Goal: Task Accomplishment & Management: Use online tool/utility

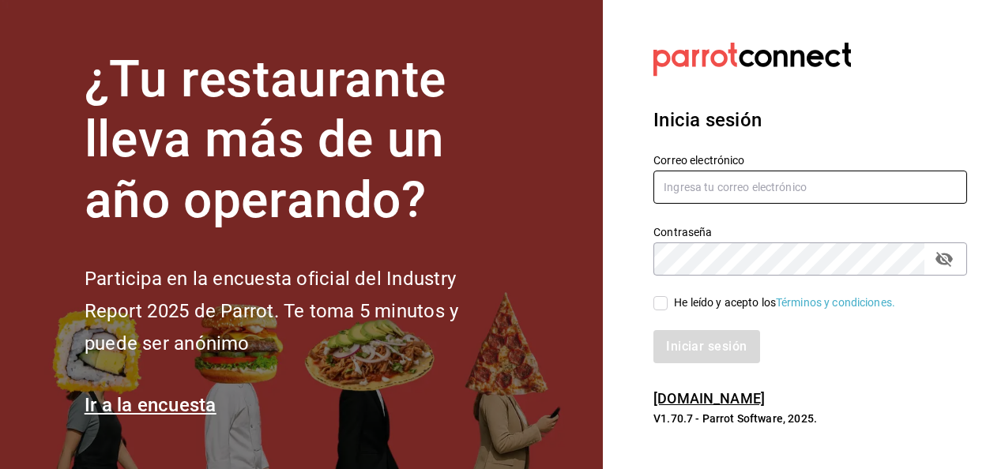
type input "multiuser@ceballos.com"
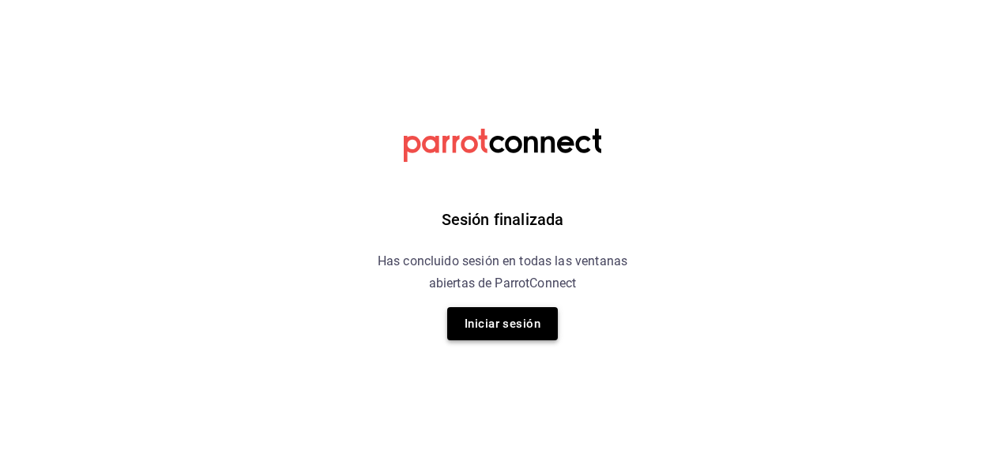
click at [544, 314] on button "Iniciar sesión" at bounding box center [502, 323] width 111 height 33
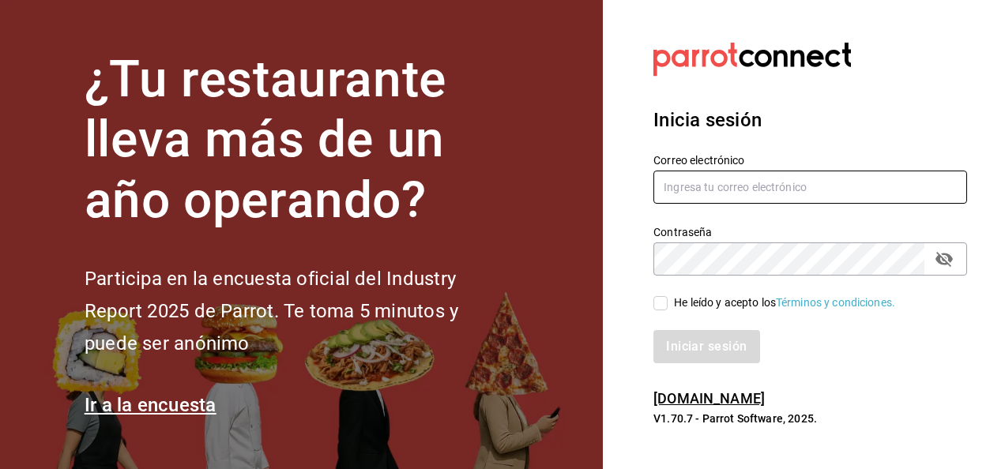
type input "multiuser@ceballos.com"
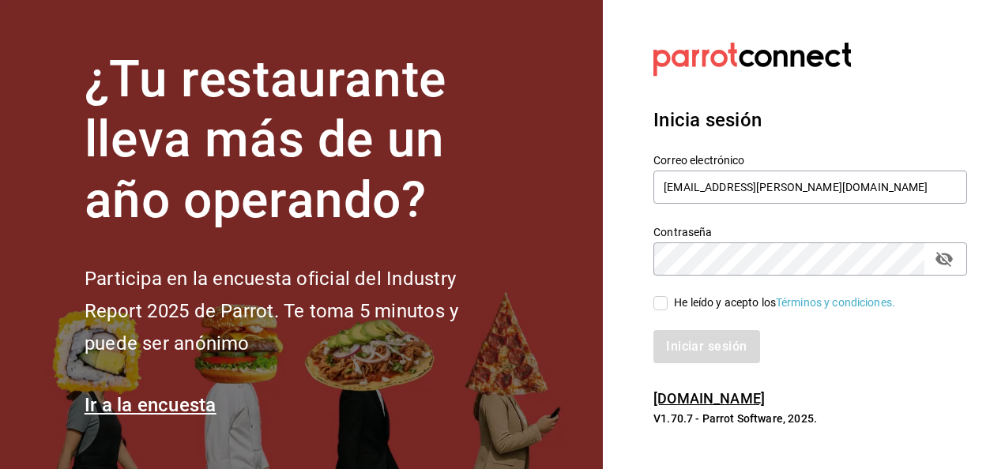
click at [662, 304] on input "He leído y acepto los Términos y condiciones." at bounding box center [660, 303] width 14 height 14
checkbox input "true"
click at [690, 347] on button "Iniciar sesión" at bounding box center [706, 346] width 107 height 33
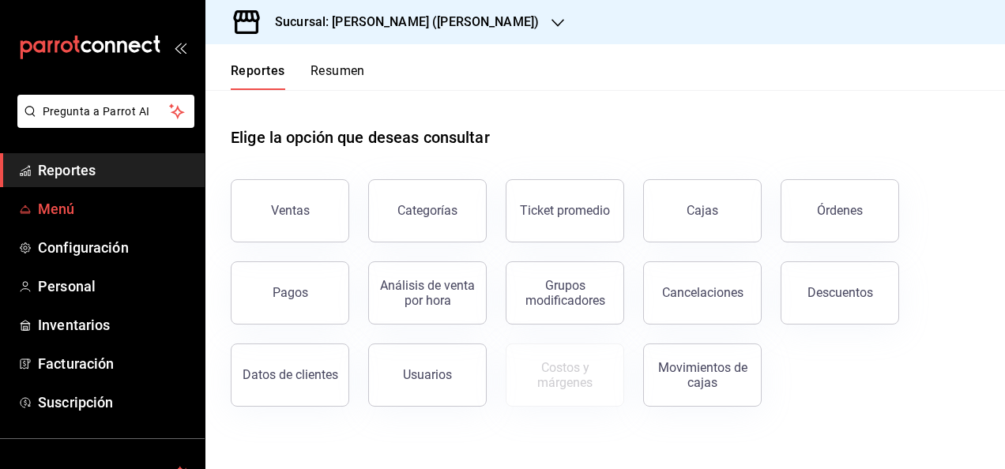
click at [43, 211] on span "Menú" at bounding box center [115, 208] width 154 height 21
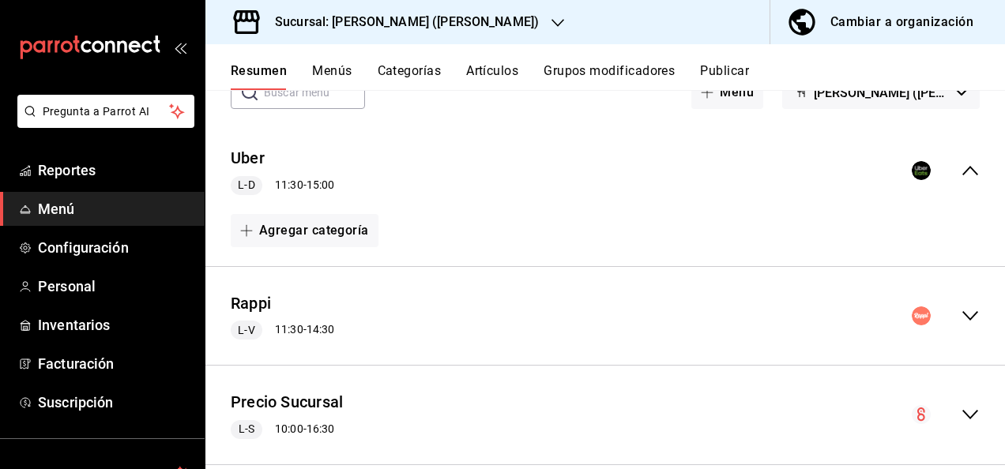
scroll to position [132, 0]
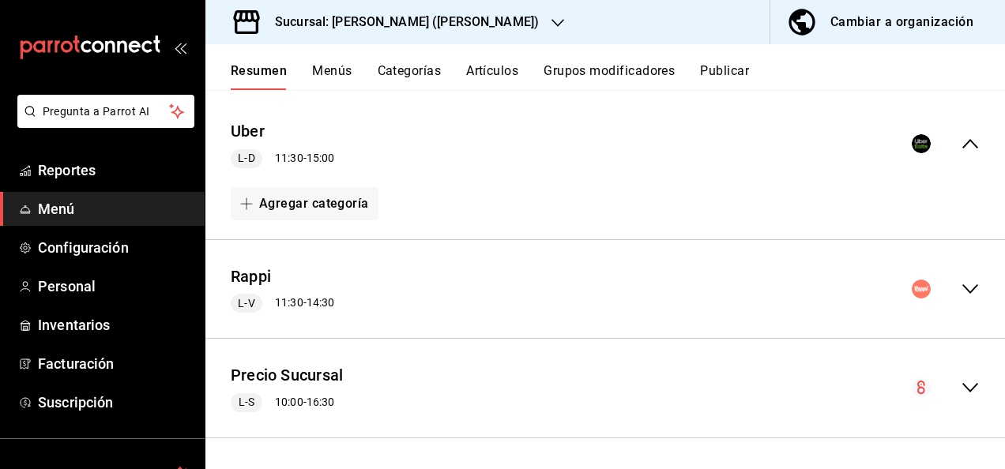
click at [957, 278] on div "Rappi L-V 11:30 - 14:30" at bounding box center [604, 289] width 799 height 73
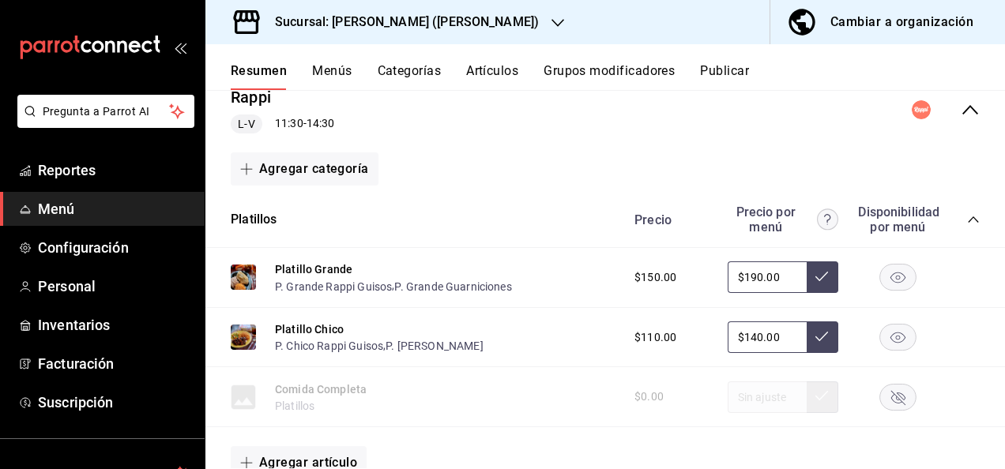
scroll to position [343, 0]
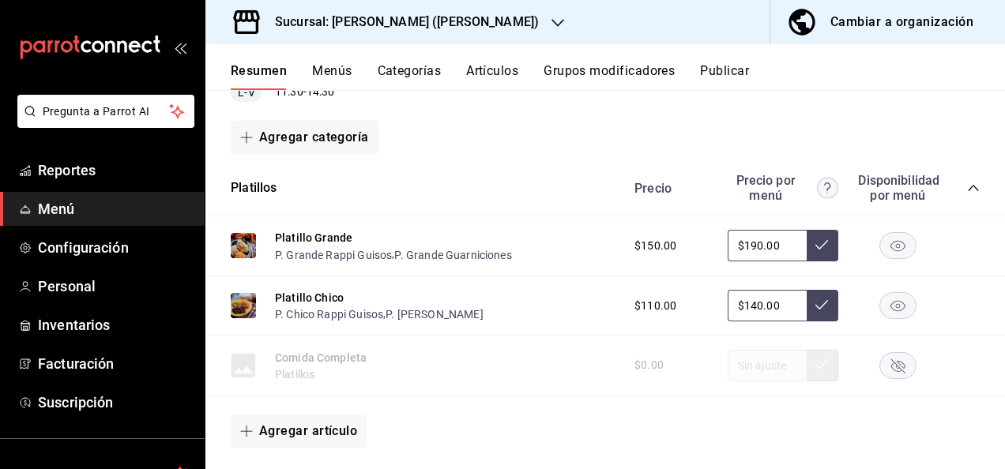
click at [967, 190] on icon "collapse-category-row" at bounding box center [973, 188] width 13 height 13
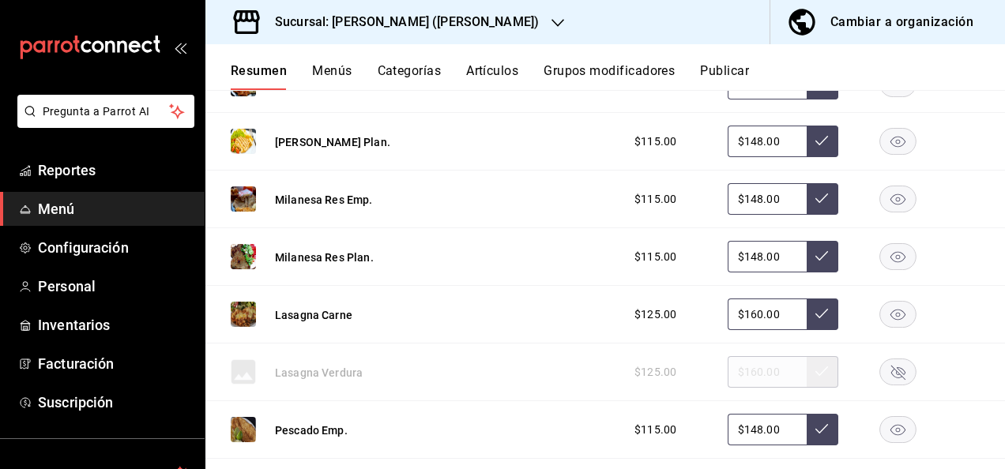
scroll to position [1101, 0]
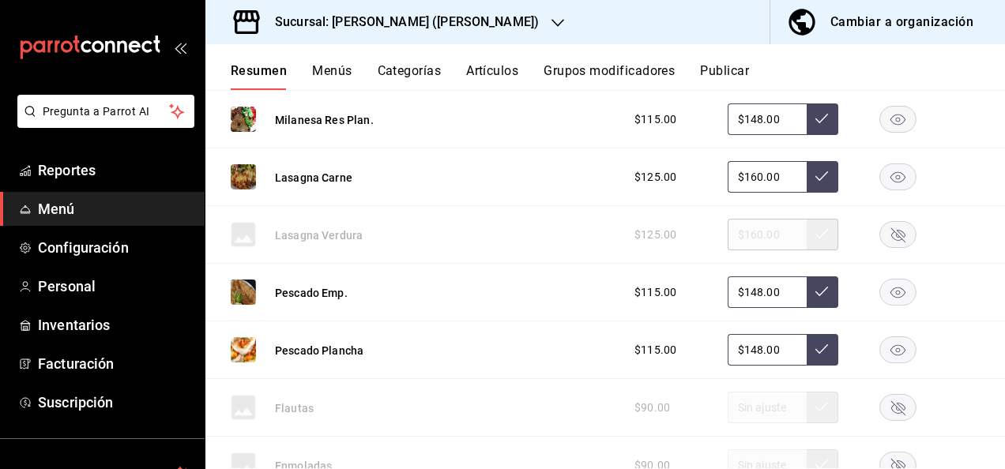
click at [880, 183] on rect "button" at bounding box center [898, 177] width 36 height 26
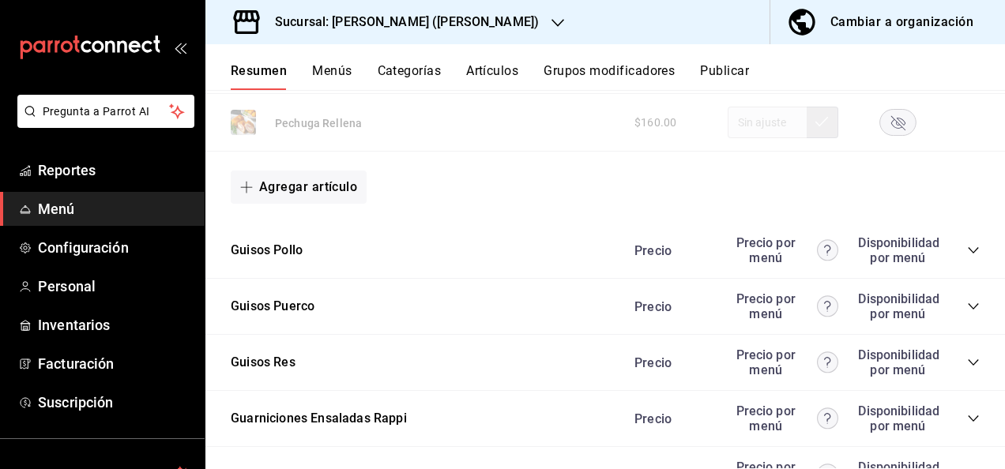
scroll to position [1649, 0]
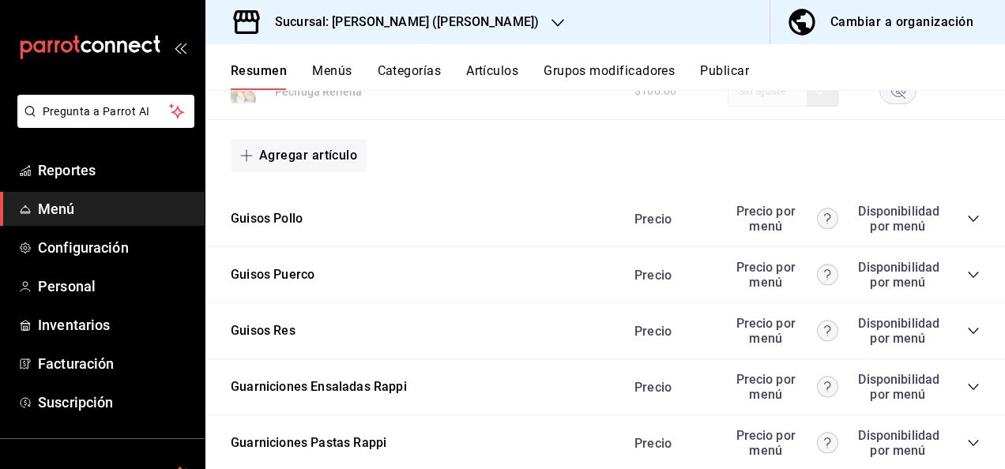
click at [967, 212] on icon "collapse-category-row" at bounding box center [973, 218] width 13 height 13
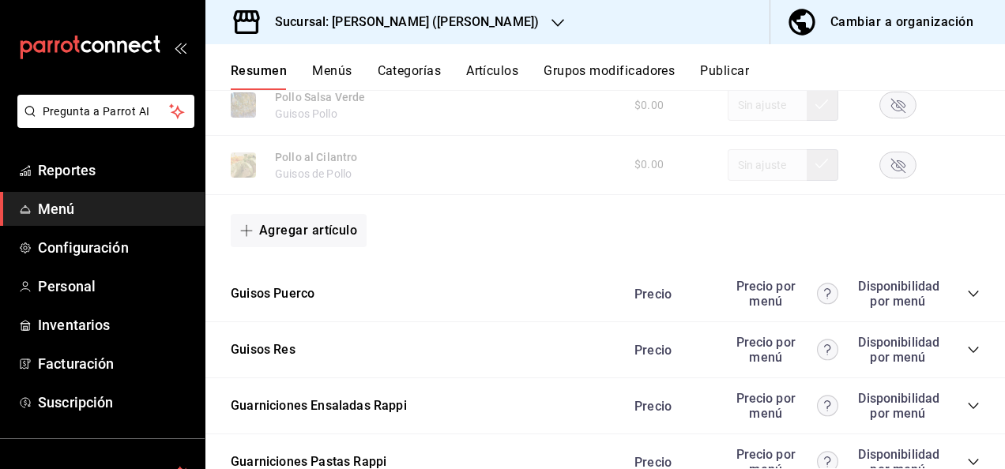
scroll to position [2628, 0]
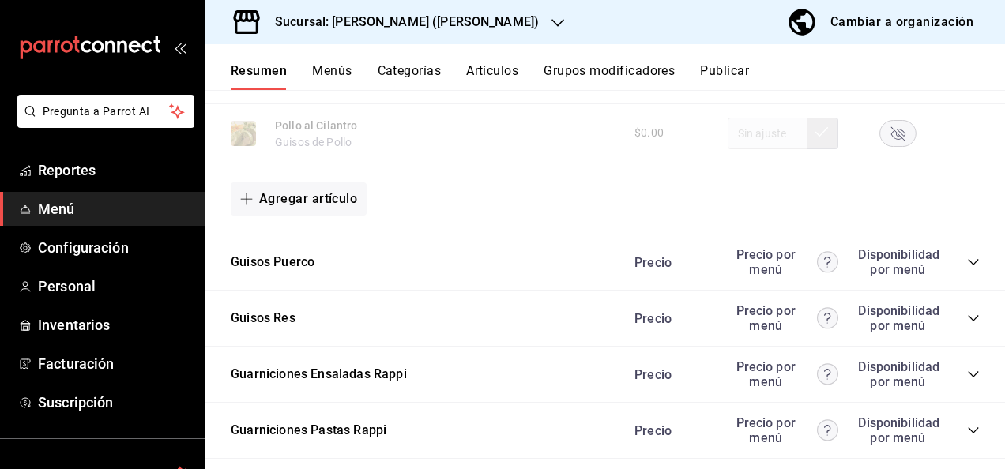
click at [967, 264] on icon "collapse-category-row" at bounding box center [973, 262] width 13 height 13
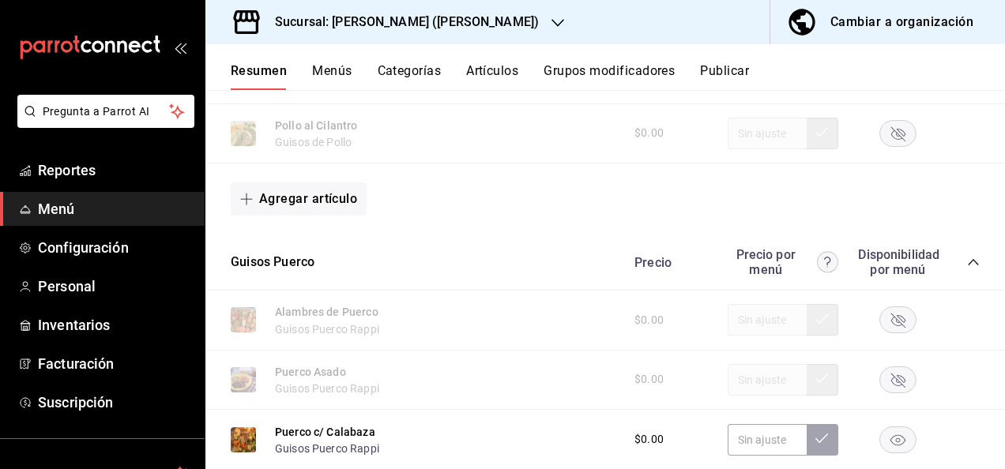
click at [884, 437] on rect "button" at bounding box center [898, 440] width 36 height 26
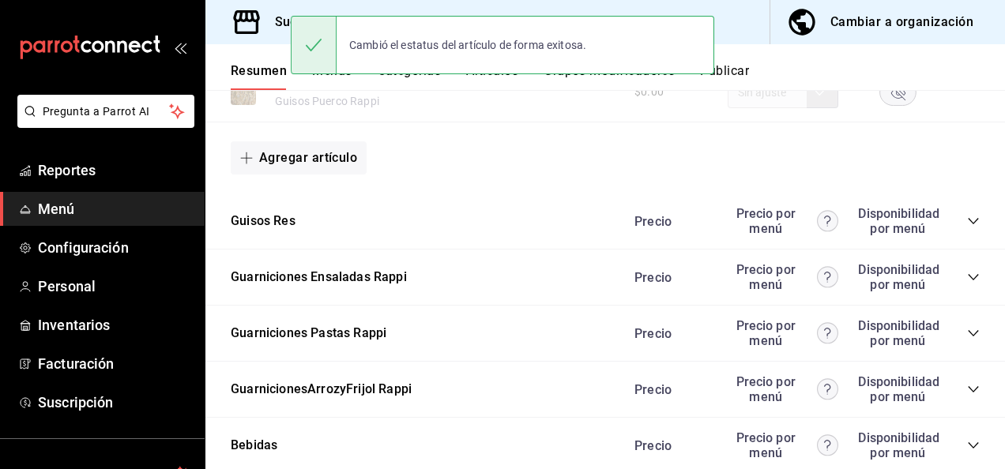
scroll to position [3534, 0]
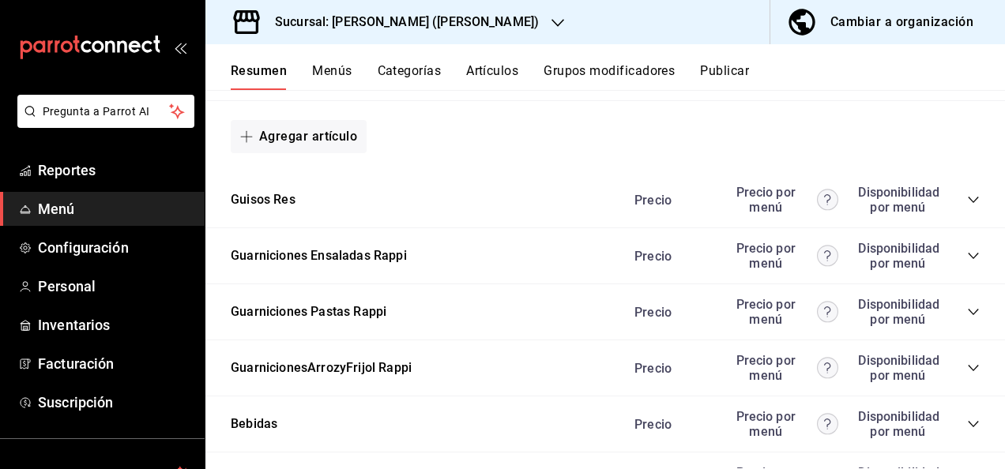
click at [967, 204] on icon "collapse-category-row" at bounding box center [973, 200] width 13 height 13
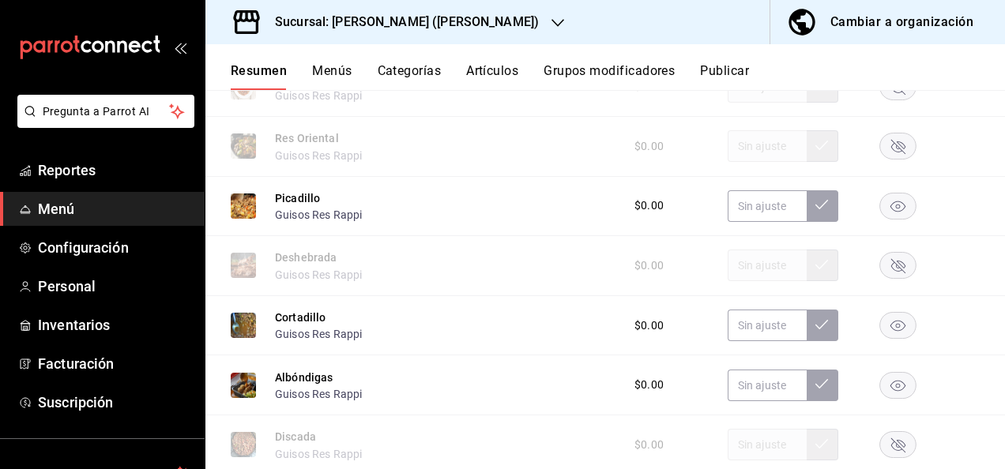
scroll to position [4166, 0]
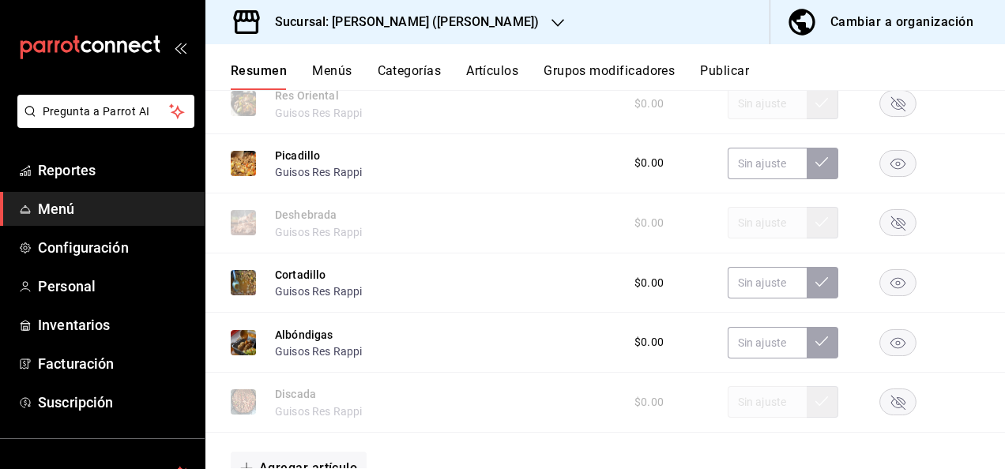
click at [880, 355] on rect "button" at bounding box center [898, 342] width 36 height 26
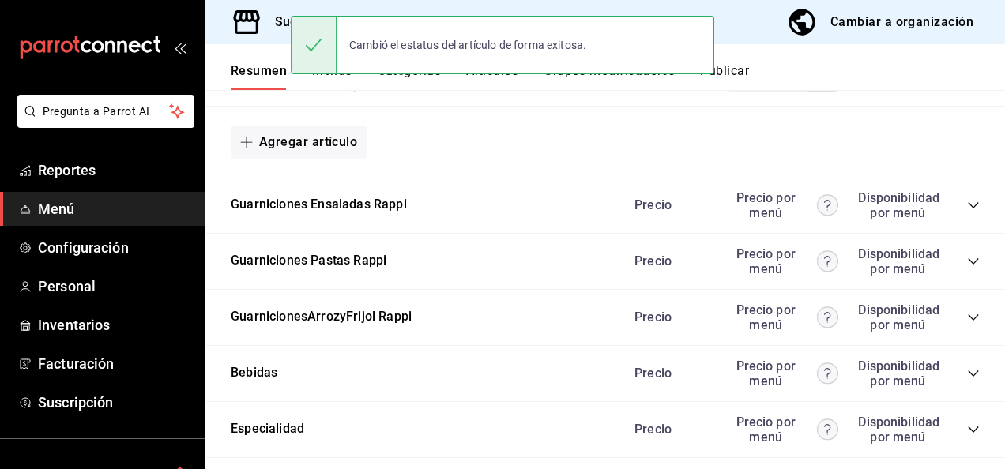
scroll to position [4556, 0]
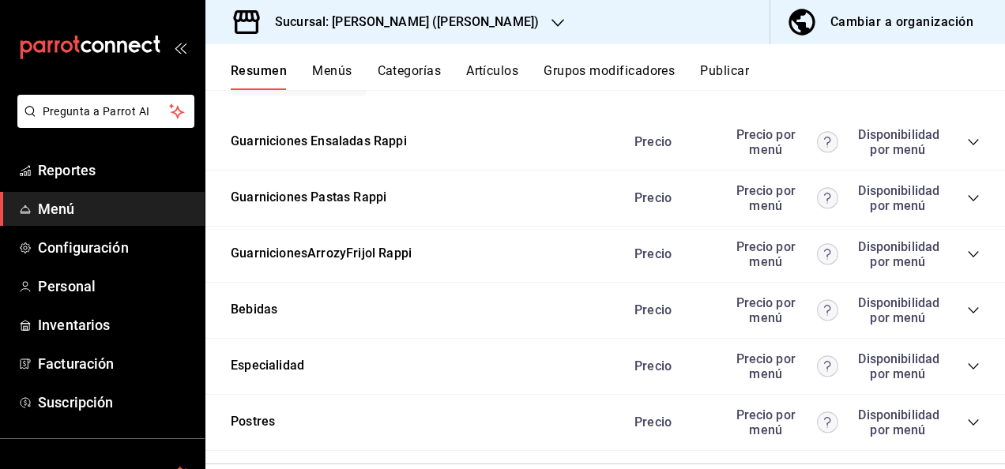
click at [967, 205] on icon "collapse-category-row" at bounding box center [973, 198] width 13 height 13
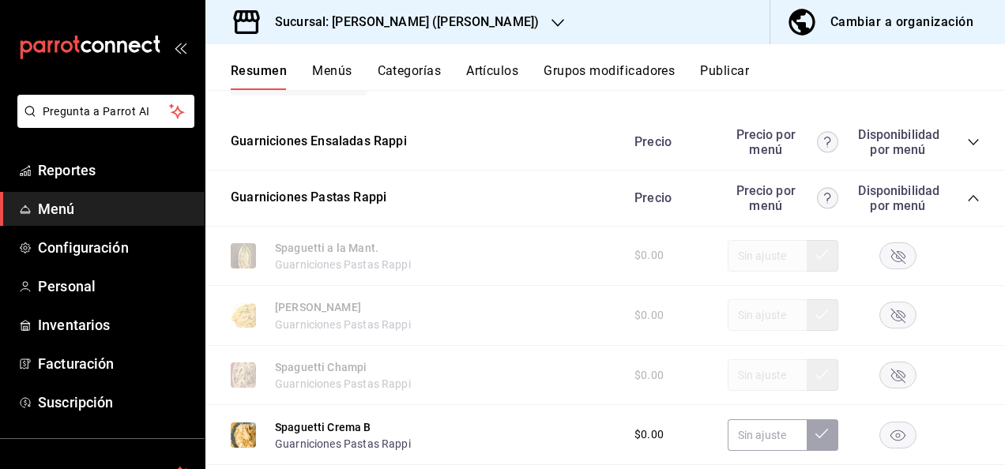
click at [891, 445] on rect "button" at bounding box center [898, 435] width 36 height 26
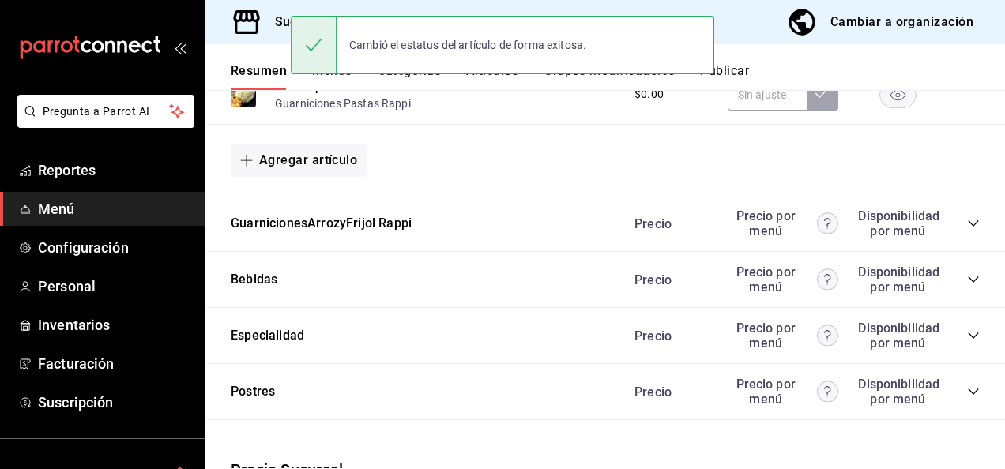
scroll to position [5146, 0]
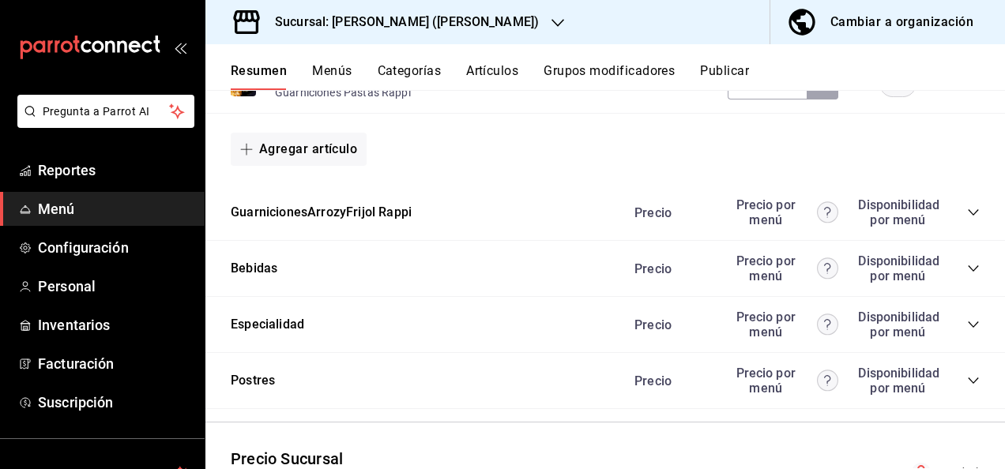
click at [731, 68] on button "Publicar" at bounding box center [724, 76] width 49 height 27
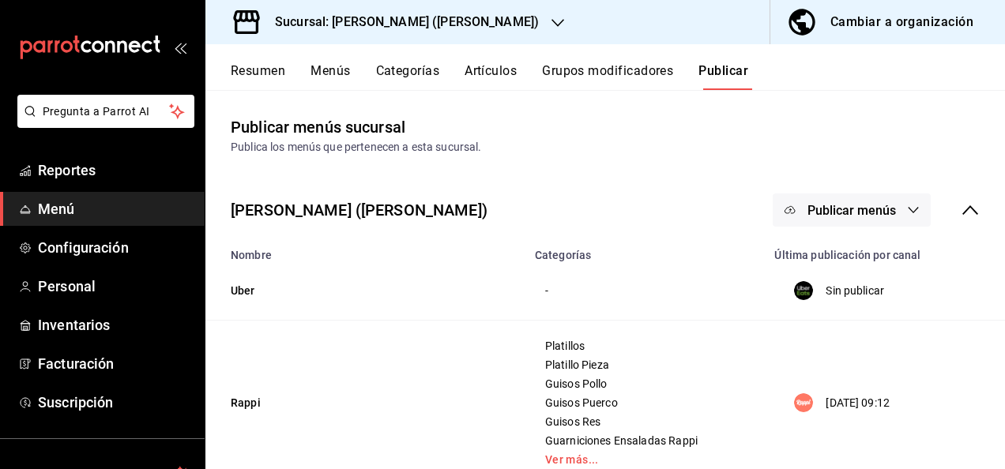
click at [880, 210] on span "Publicar menús" at bounding box center [851, 210] width 88 height 15
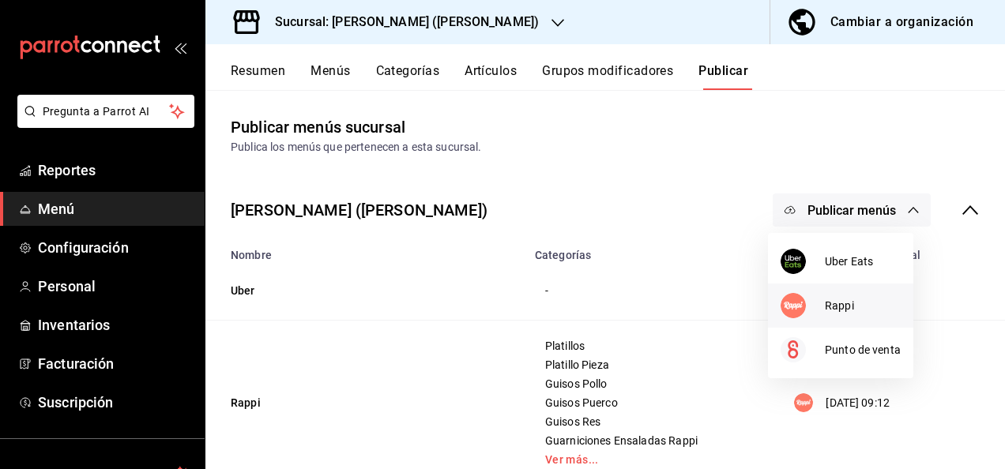
click at [828, 298] on span "Rappi" at bounding box center [863, 306] width 76 height 17
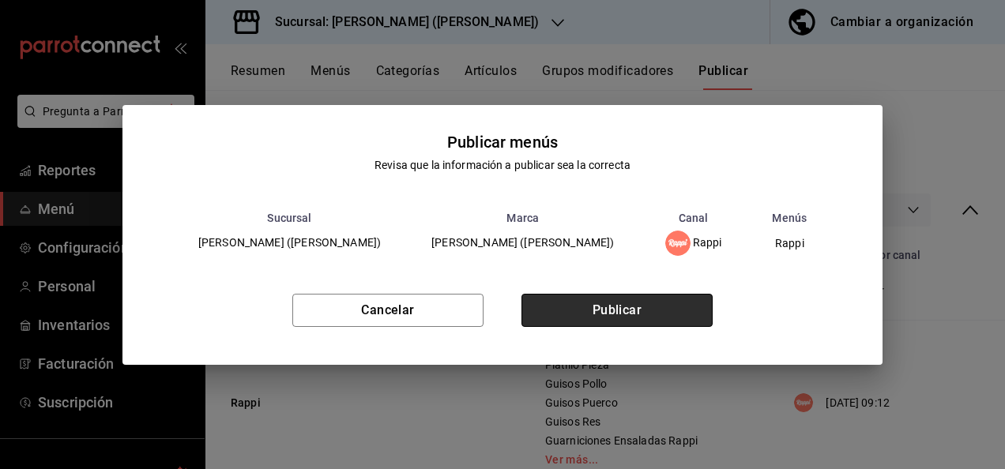
click at [646, 309] on button "Publicar" at bounding box center [616, 310] width 191 height 33
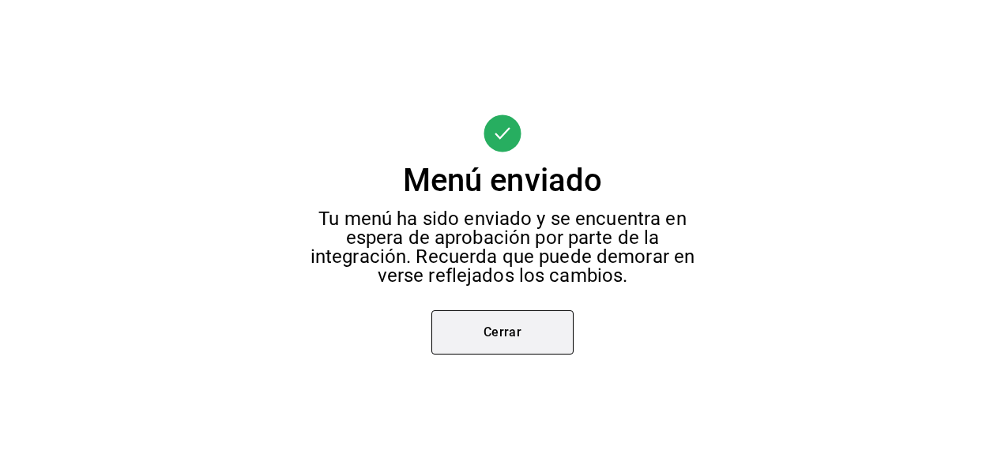
click at [491, 337] on button "Cerrar" at bounding box center [502, 332] width 142 height 44
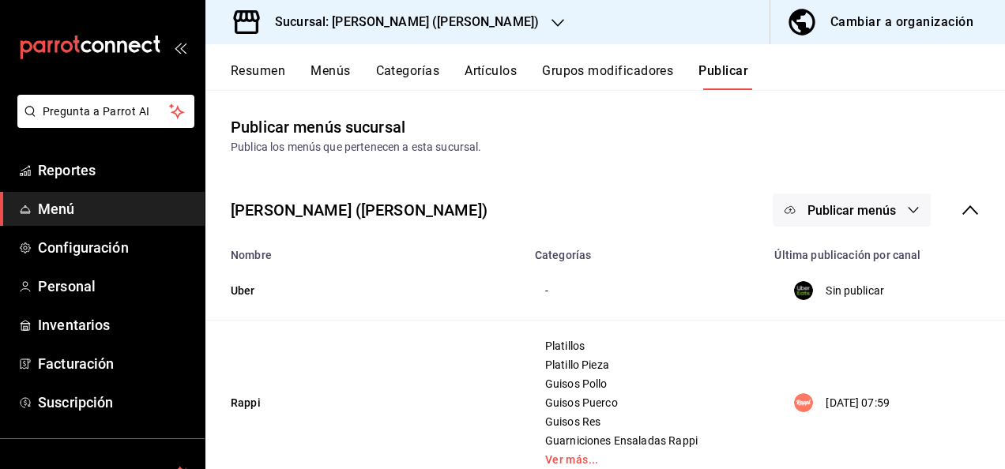
click at [412, 26] on h3 "Sucursal: [PERSON_NAME] ([PERSON_NAME])" at bounding box center [400, 22] width 276 height 19
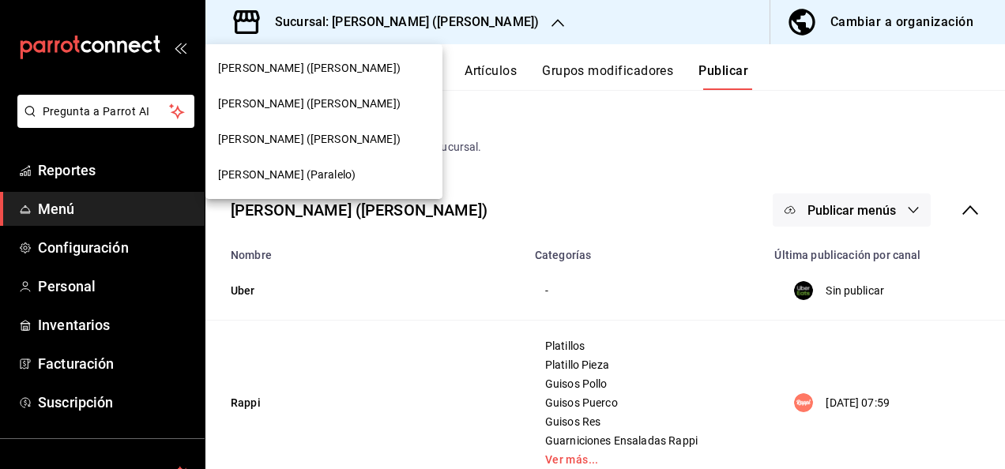
click at [315, 171] on div "[PERSON_NAME] (Paralelo)" at bounding box center [324, 175] width 212 height 17
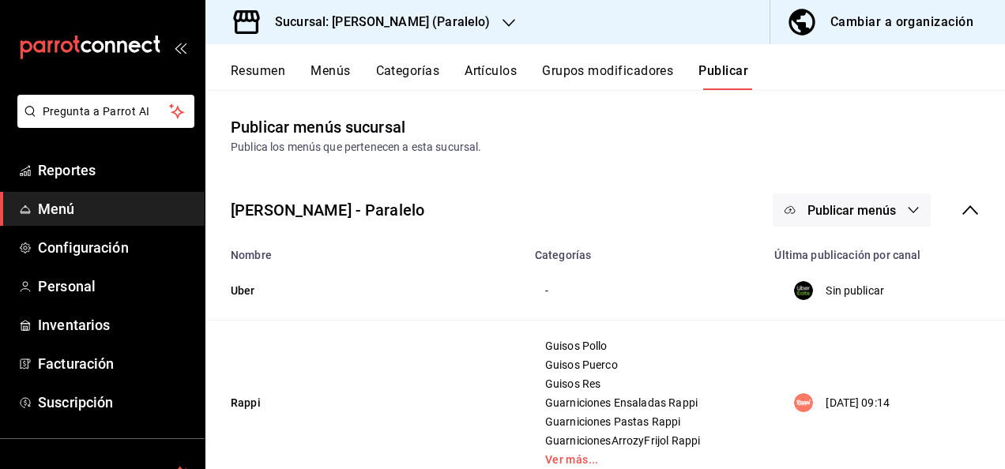
click at [246, 74] on button "Resumen" at bounding box center [258, 76] width 55 height 27
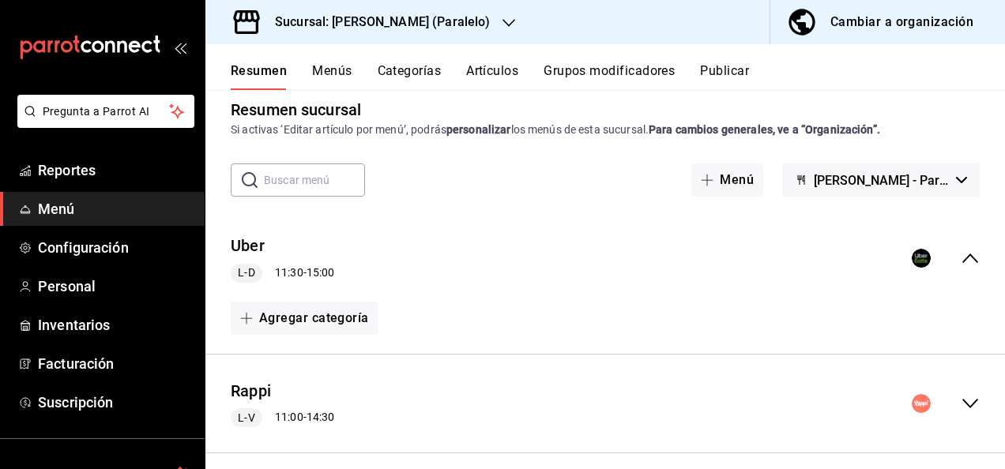
scroll to position [157, 0]
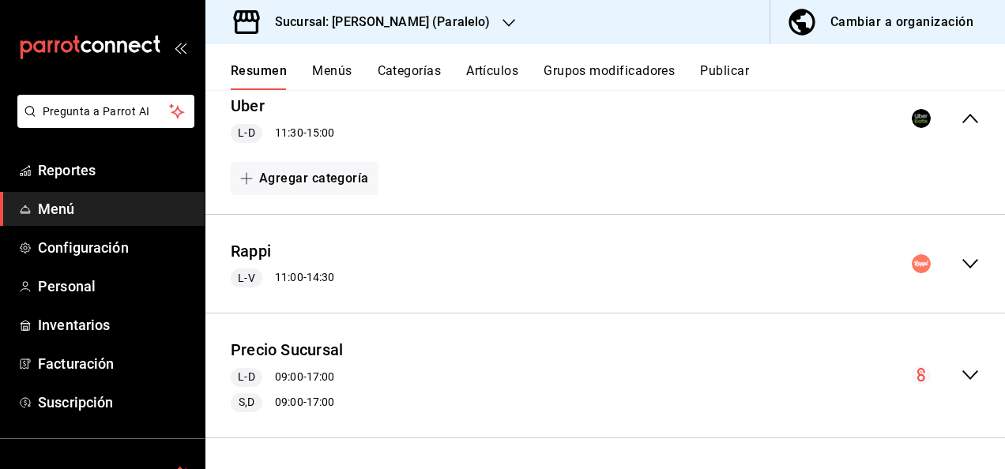
click at [961, 261] on icon "collapse-menu-row" at bounding box center [970, 263] width 19 height 19
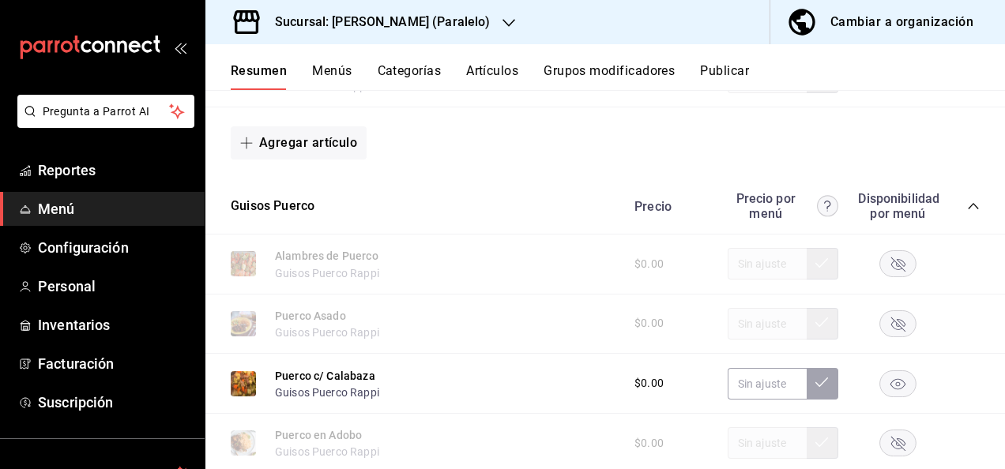
scroll to position [1359, 0]
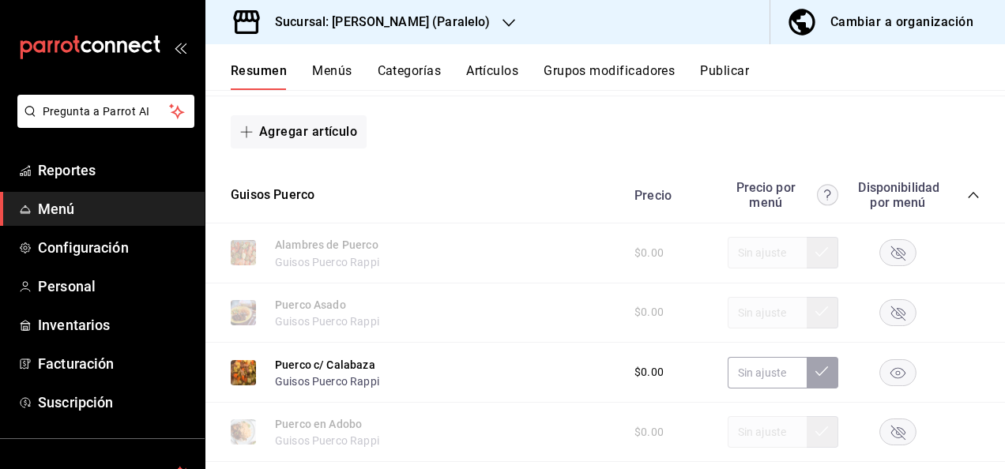
click at [891, 376] on icon "button" at bounding box center [897, 372] width 15 height 11
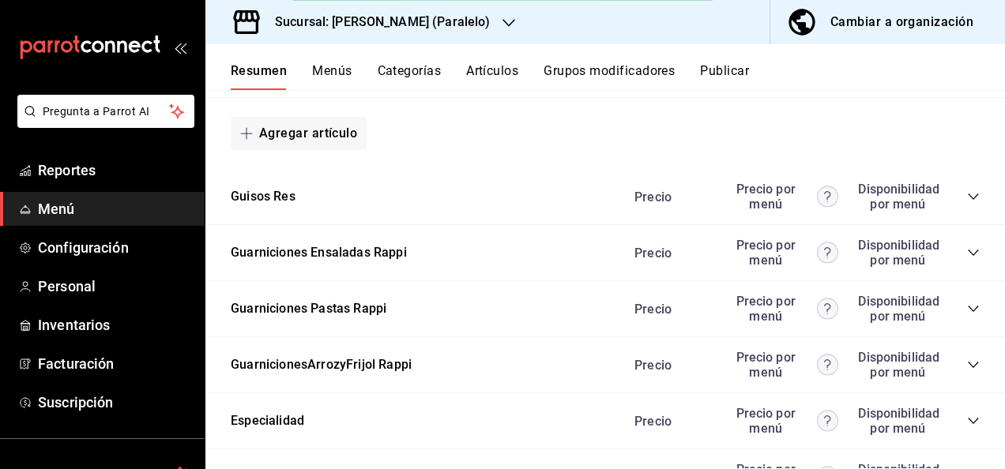
scroll to position [2232, 0]
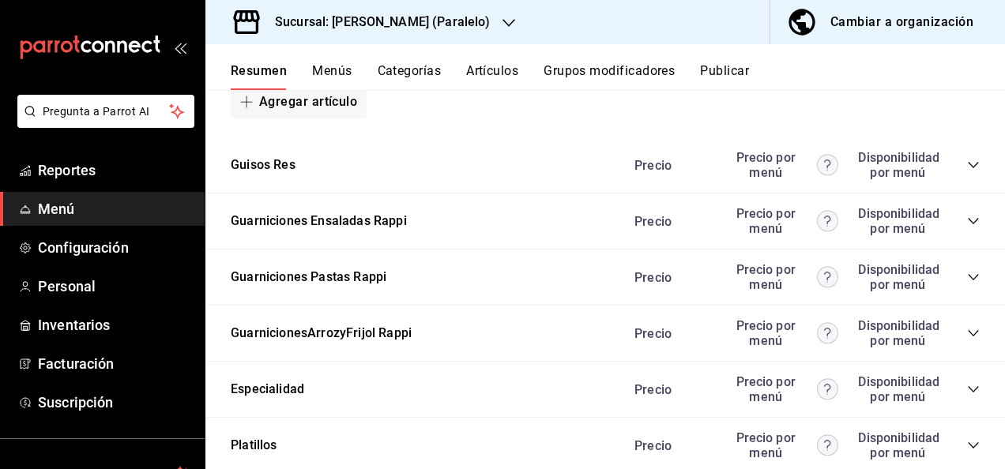
click at [967, 171] on icon "collapse-category-row" at bounding box center [973, 165] width 13 height 13
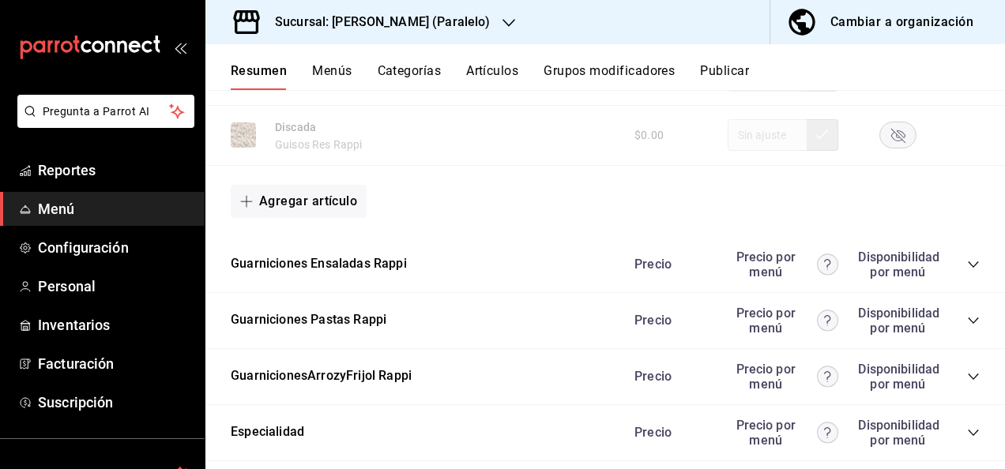
scroll to position [3138, 0]
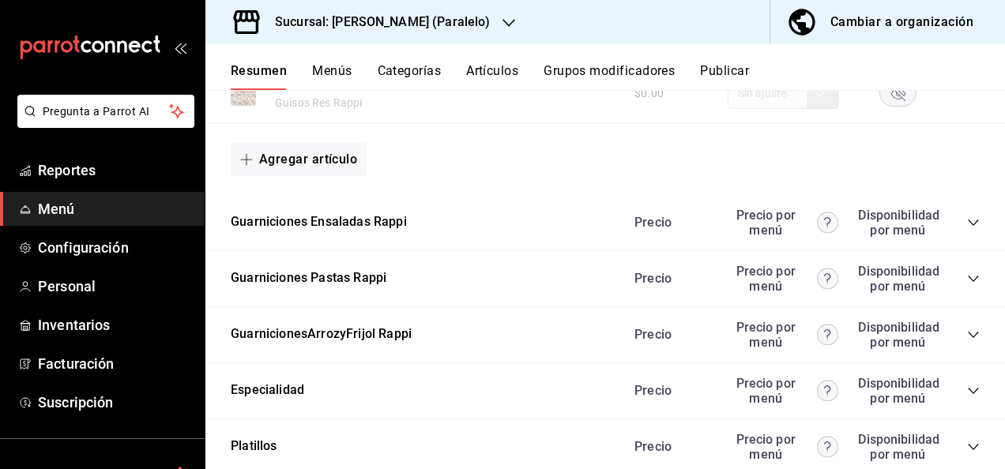
click at [967, 285] on icon "collapse-category-row" at bounding box center [973, 279] width 13 height 13
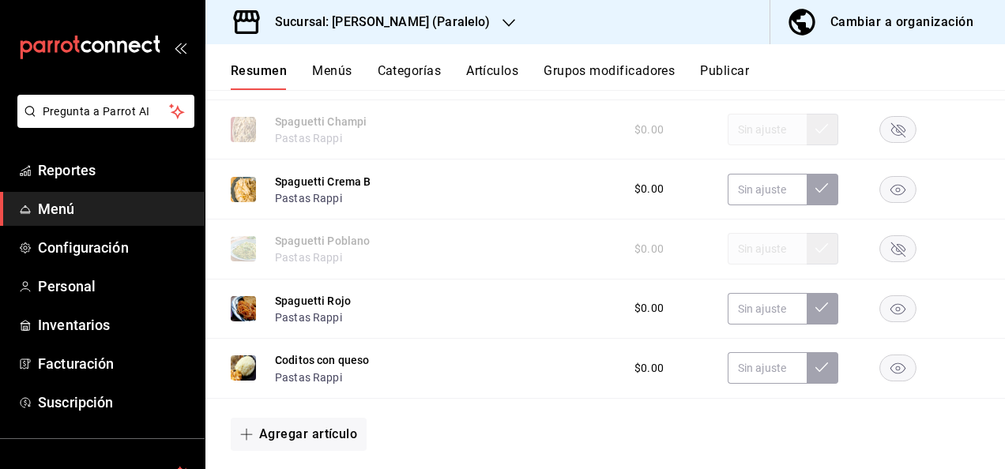
scroll to position [3475, 0]
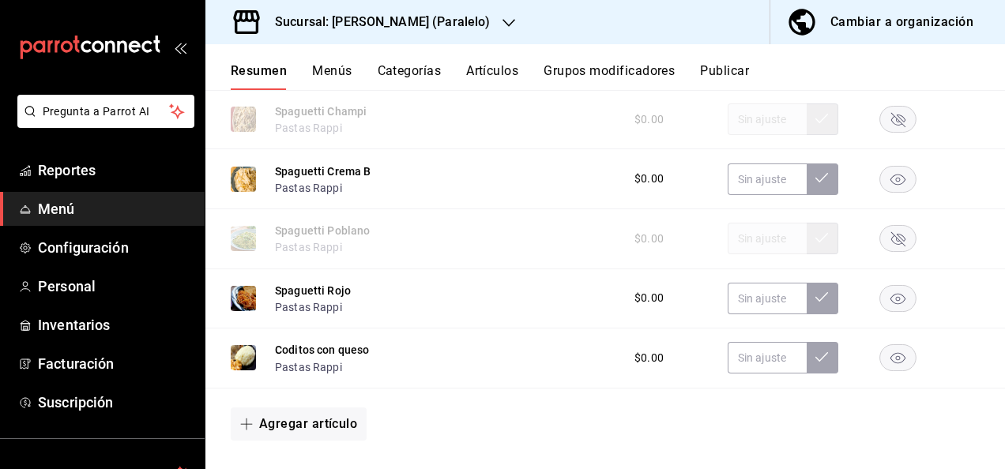
click at [887, 186] on rect "button" at bounding box center [898, 179] width 36 height 26
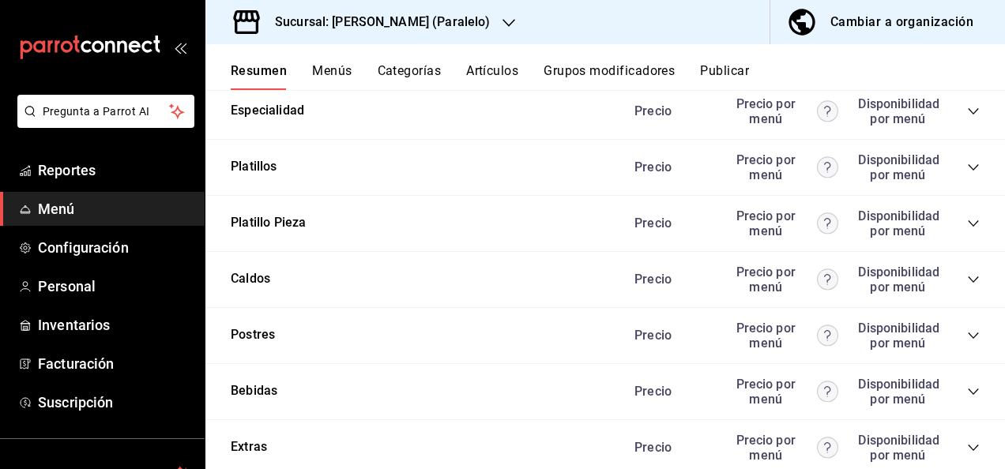
scroll to position [3939, 0]
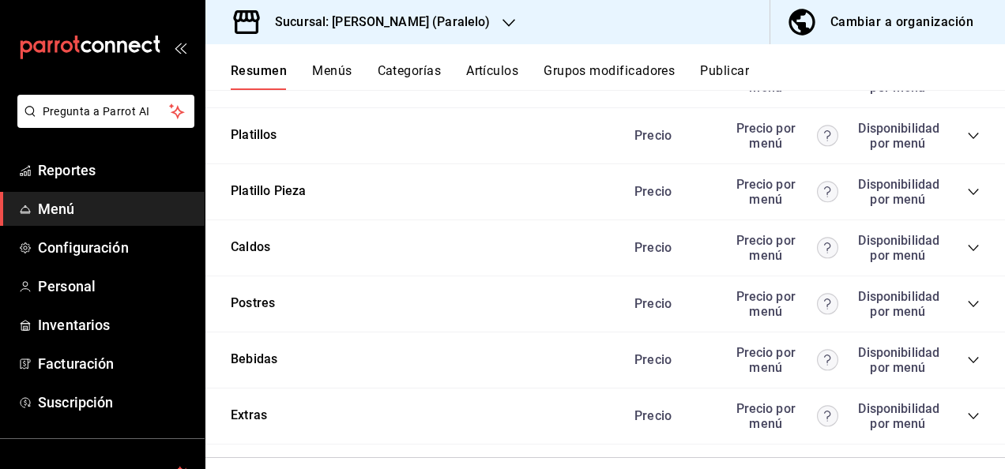
click at [963, 207] on div "Precio Precio por menú Disponibilidad por menú" at bounding box center [799, 192] width 361 height 30
click at [967, 198] on icon "collapse-category-row" at bounding box center [973, 192] width 13 height 13
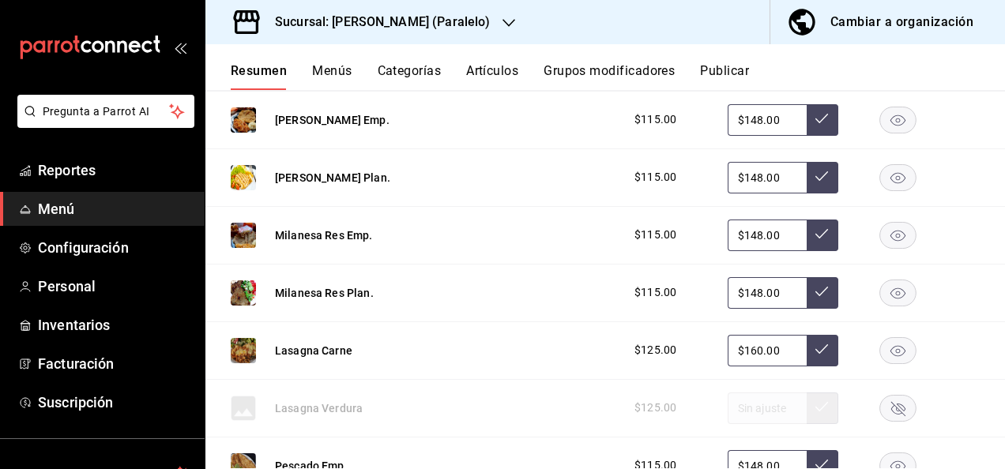
scroll to position [4623, 0]
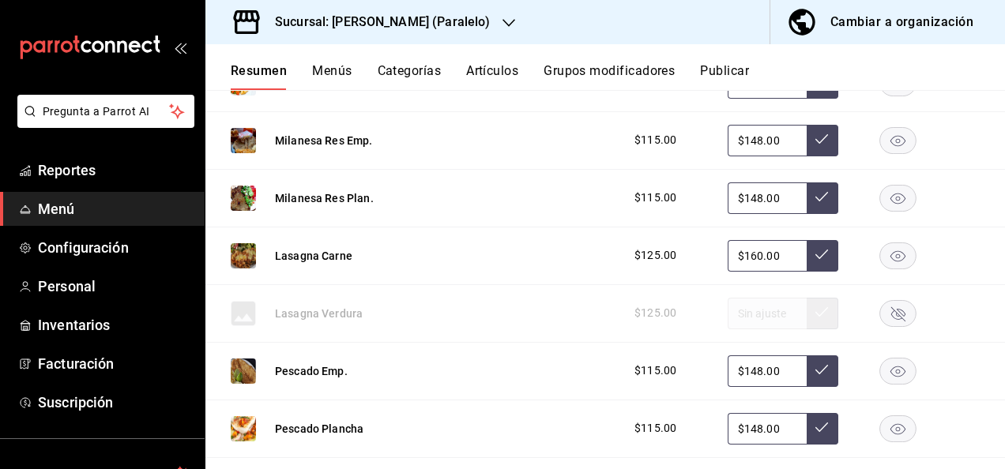
click at [889, 269] on rect "button" at bounding box center [898, 256] width 36 height 26
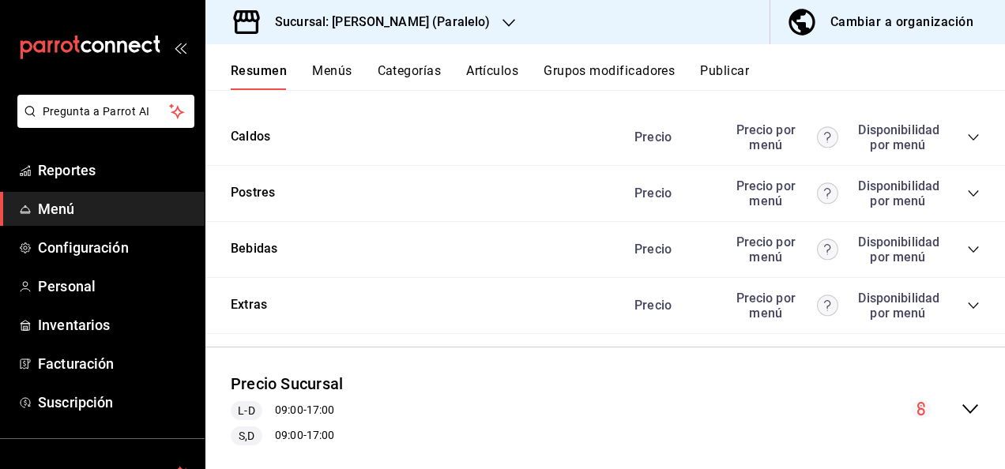
scroll to position [5361, 0]
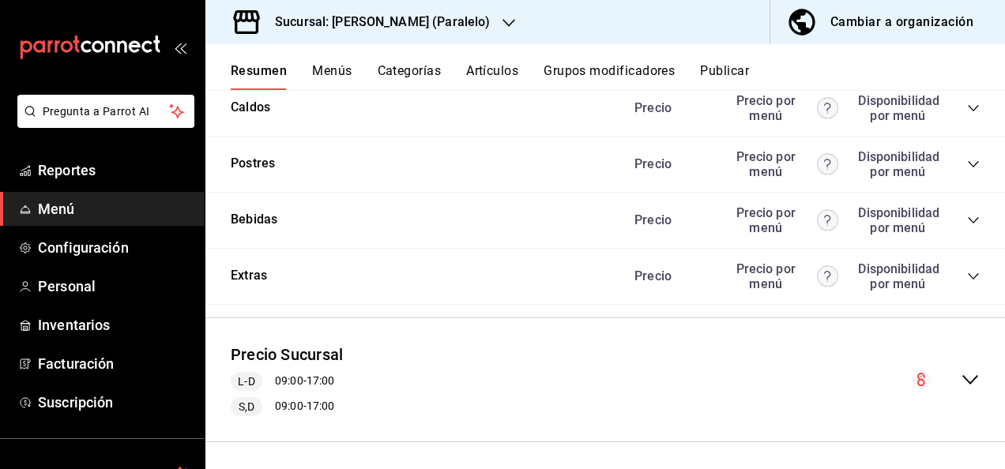
click at [731, 66] on button "Publicar" at bounding box center [724, 76] width 49 height 27
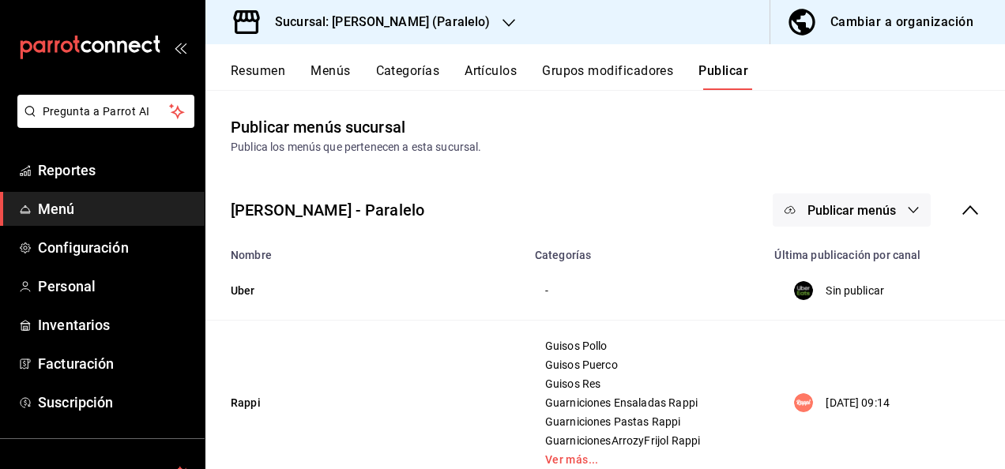
click at [907, 215] on icon "button" at bounding box center [913, 210] width 13 height 13
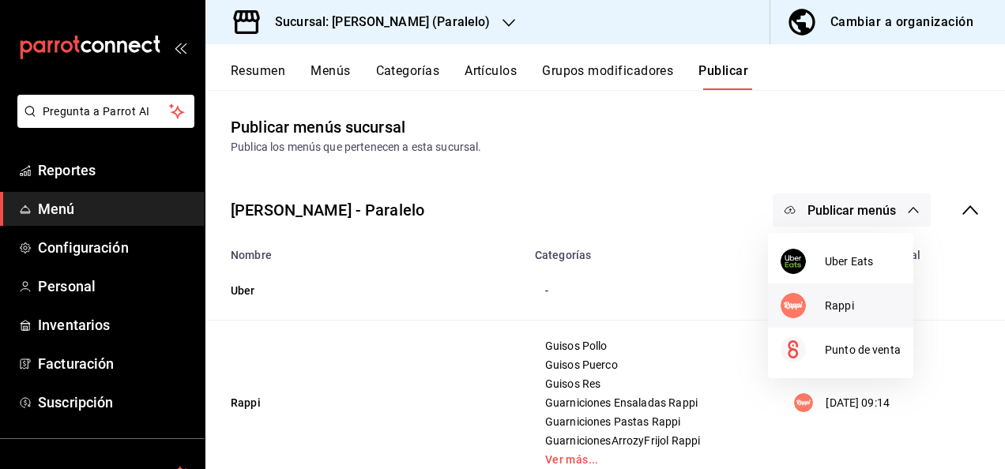
click at [819, 306] on div at bounding box center [802, 305] width 44 height 25
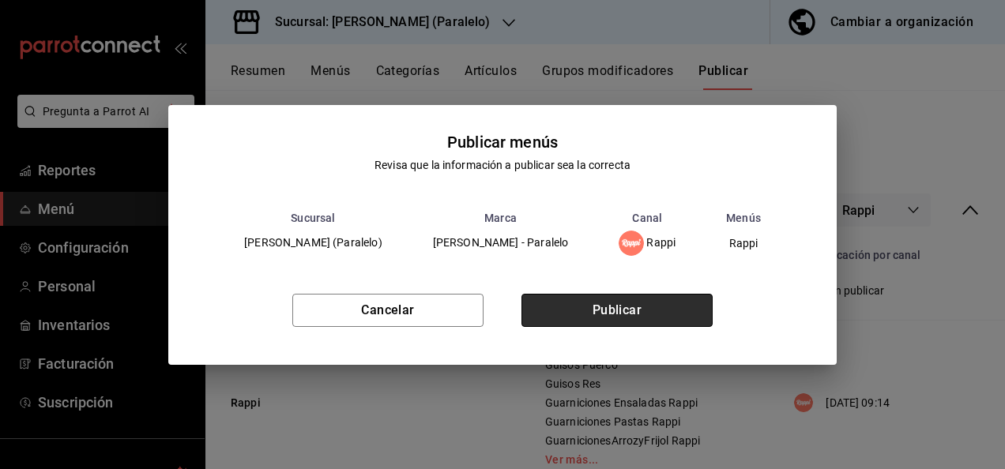
click at [637, 310] on button "Publicar" at bounding box center [616, 310] width 191 height 33
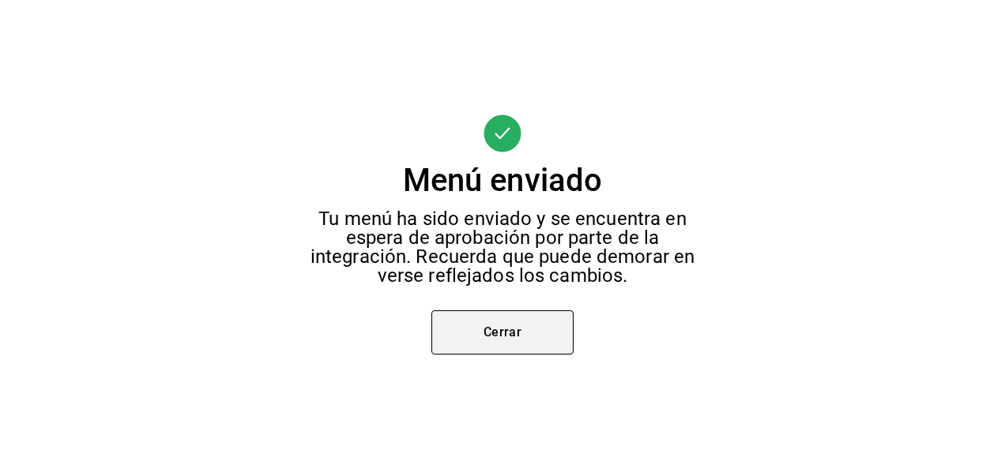
click at [525, 329] on button "Cerrar" at bounding box center [502, 332] width 142 height 44
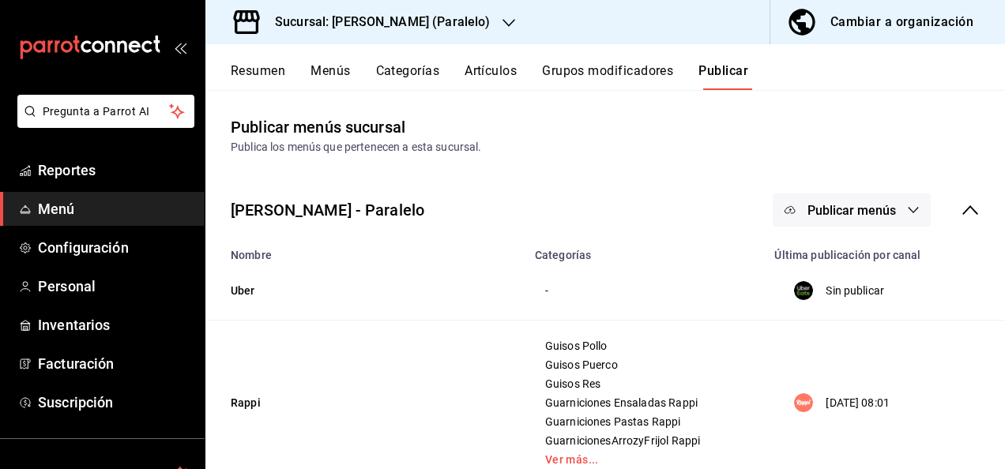
click at [470, 28] on div "Sucursal: [PERSON_NAME] (Paralelo)" at bounding box center [369, 22] width 303 height 44
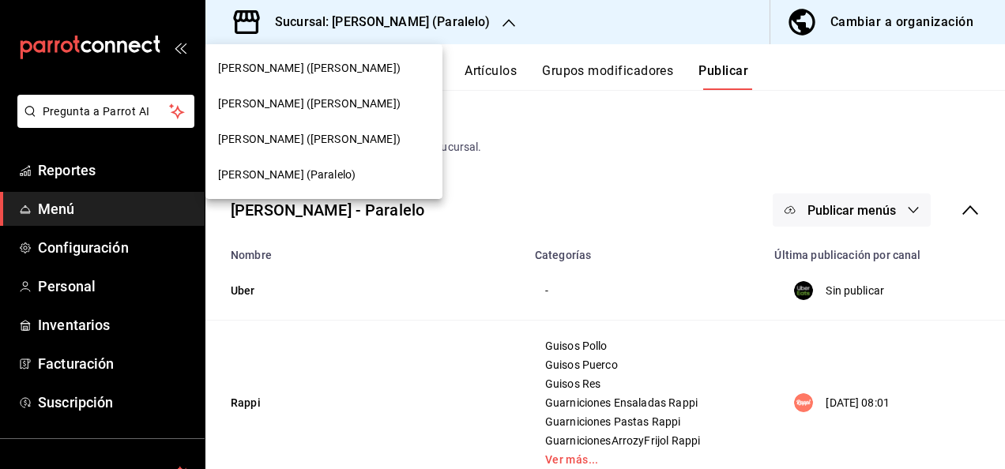
click at [302, 134] on span "[PERSON_NAME] ([PERSON_NAME])" at bounding box center [309, 139] width 182 height 17
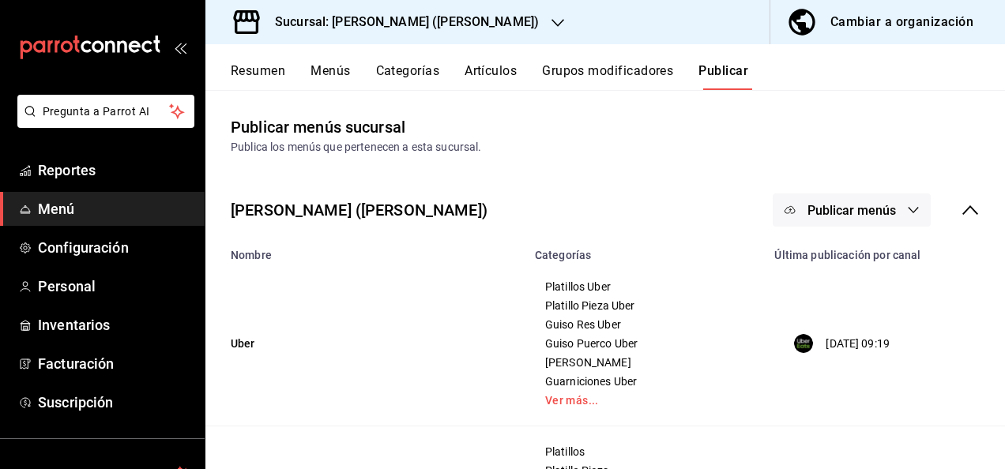
click at [250, 70] on button "Resumen" at bounding box center [258, 76] width 55 height 27
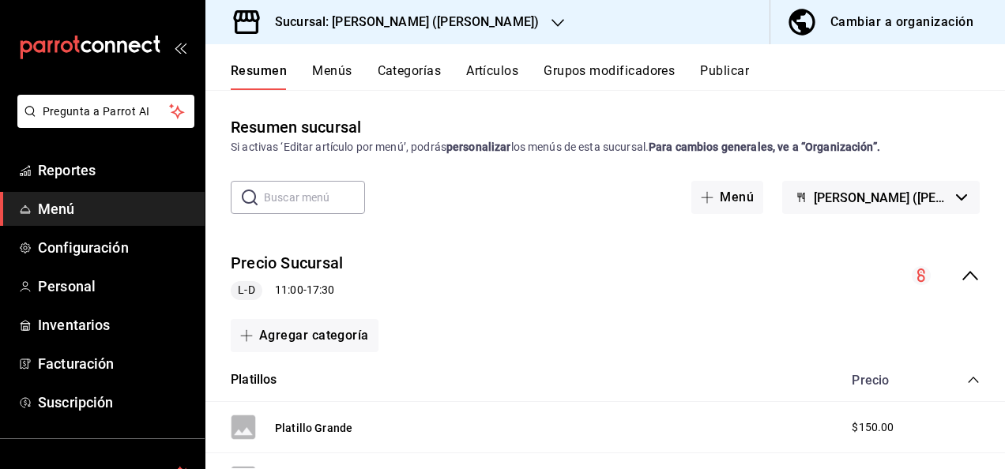
click at [962, 274] on icon "collapse-menu-row" at bounding box center [970, 275] width 16 height 9
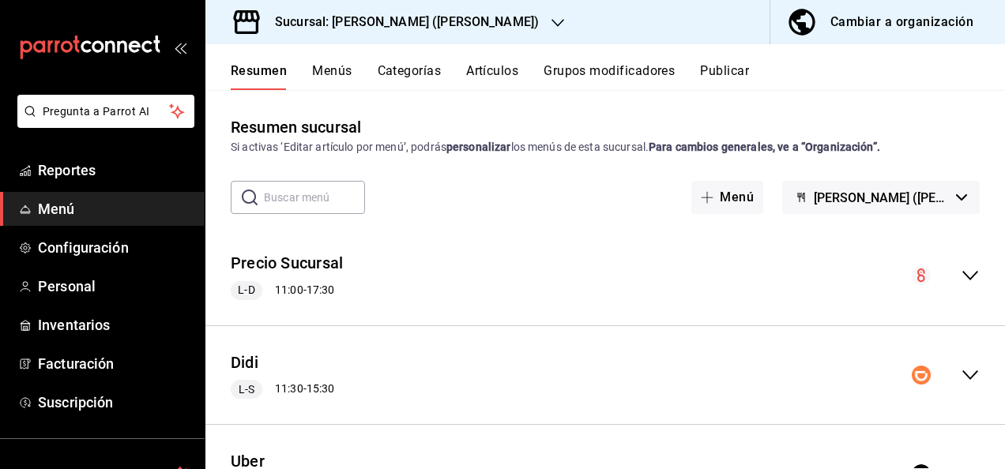
click at [966, 374] on icon "collapse-menu-row" at bounding box center [970, 375] width 19 height 19
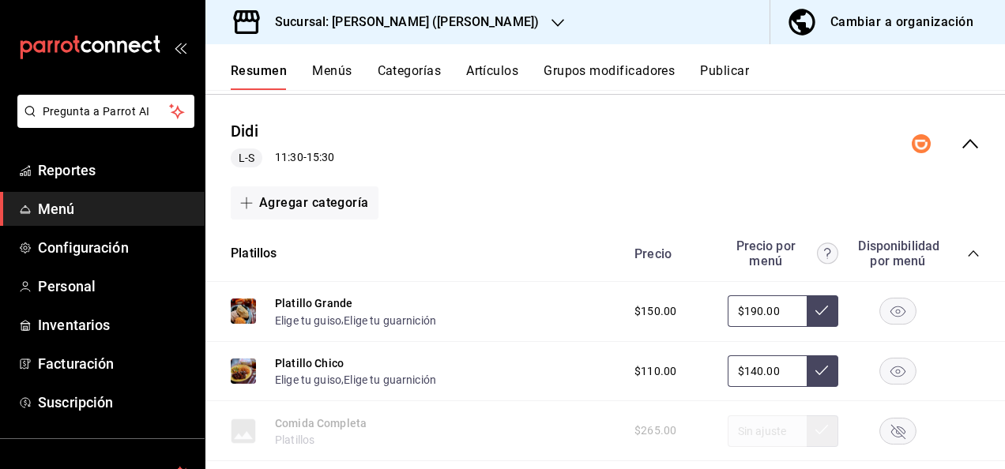
scroll to position [284, 0]
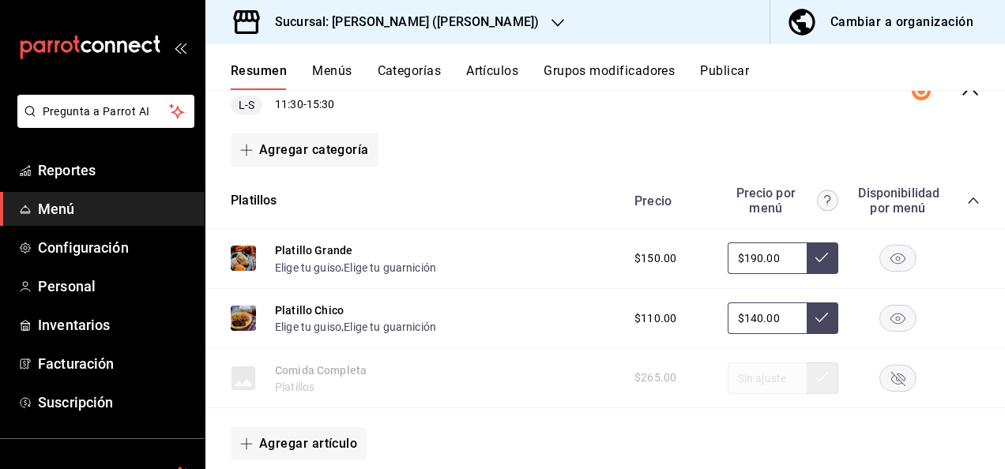
click at [967, 199] on icon "collapse-category-row" at bounding box center [973, 200] width 13 height 13
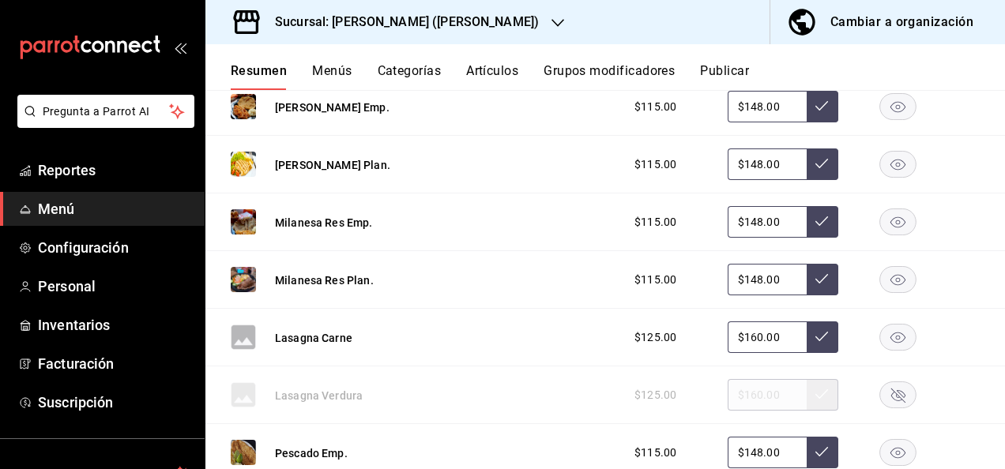
scroll to position [1043, 0]
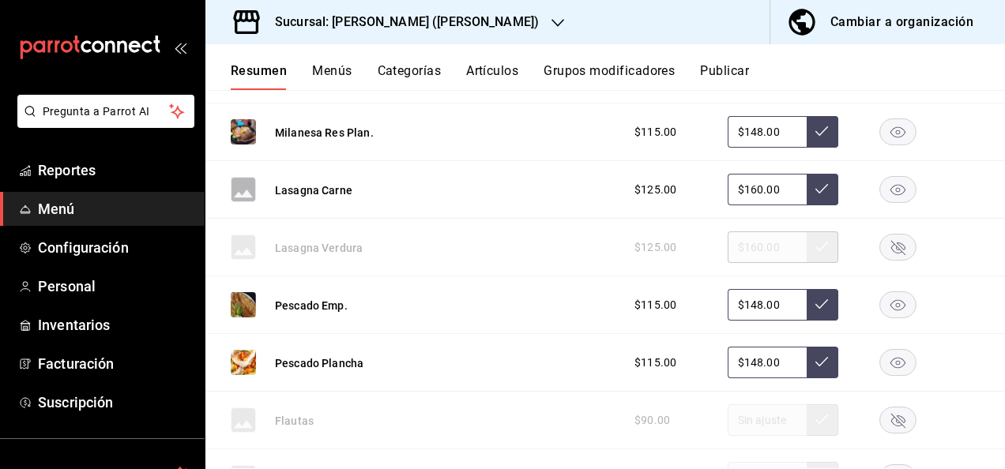
click at [888, 191] on rect "button" at bounding box center [898, 190] width 36 height 26
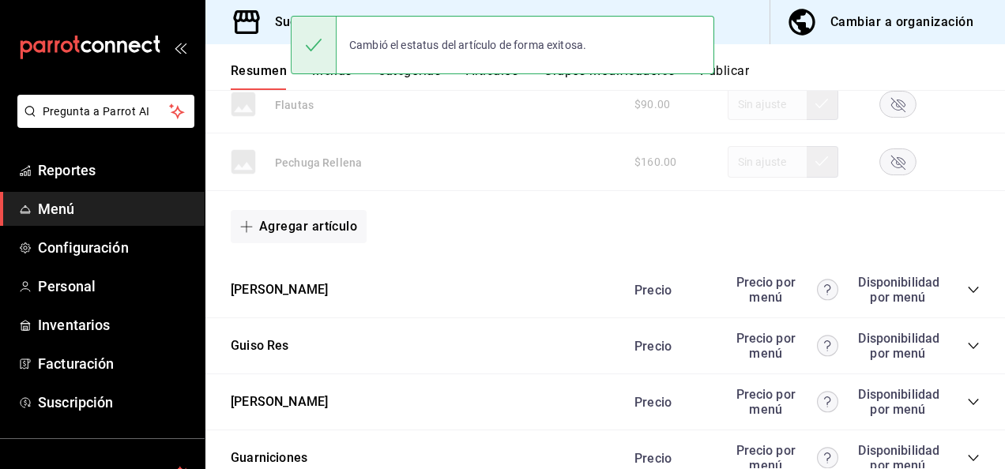
scroll to position [1432, 0]
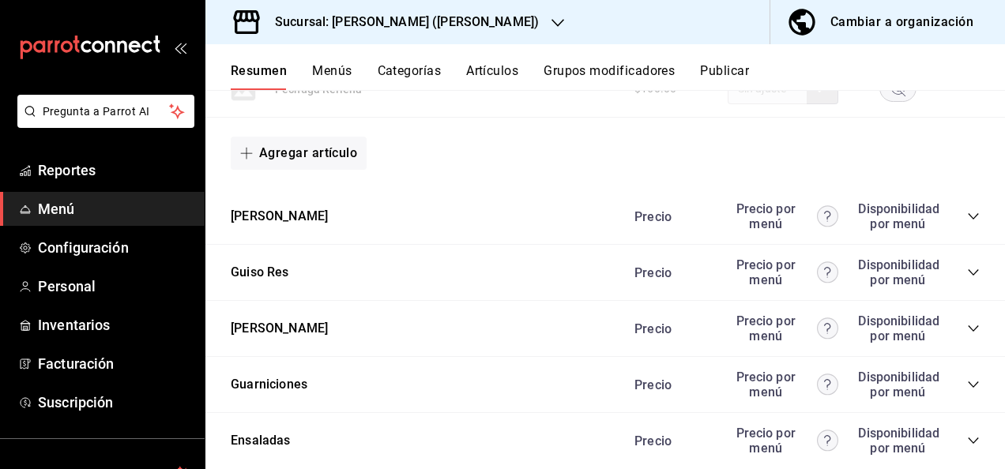
click at [967, 210] on icon "collapse-category-row" at bounding box center [973, 216] width 13 height 13
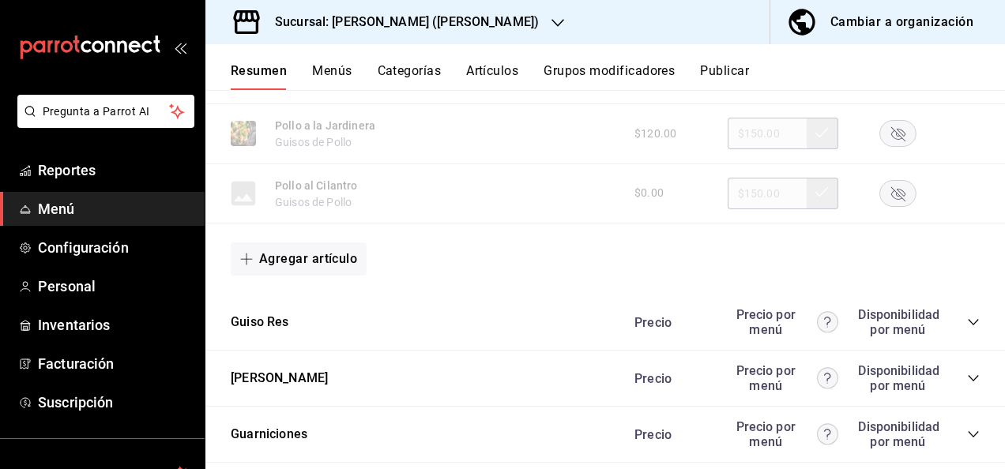
scroll to position [2412, 0]
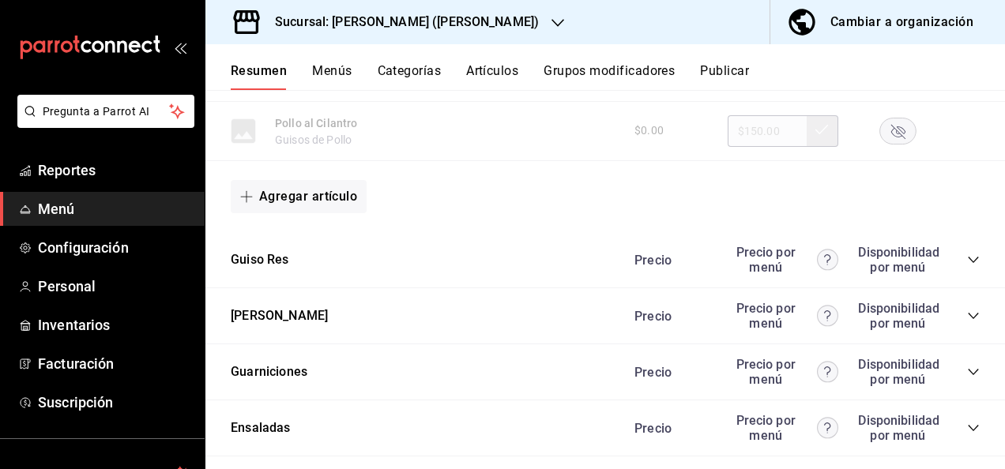
click at [967, 265] on icon "collapse-category-row" at bounding box center [973, 260] width 13 height 13
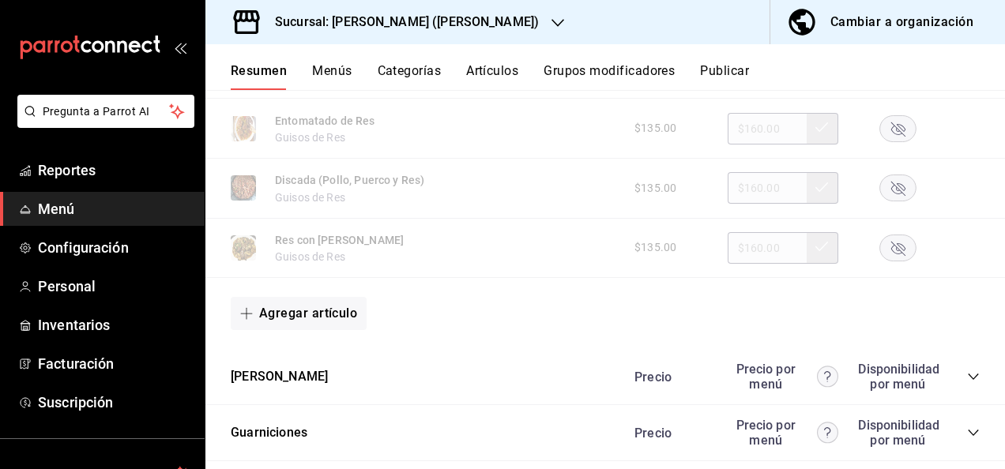
scroll to position [3180, 0]
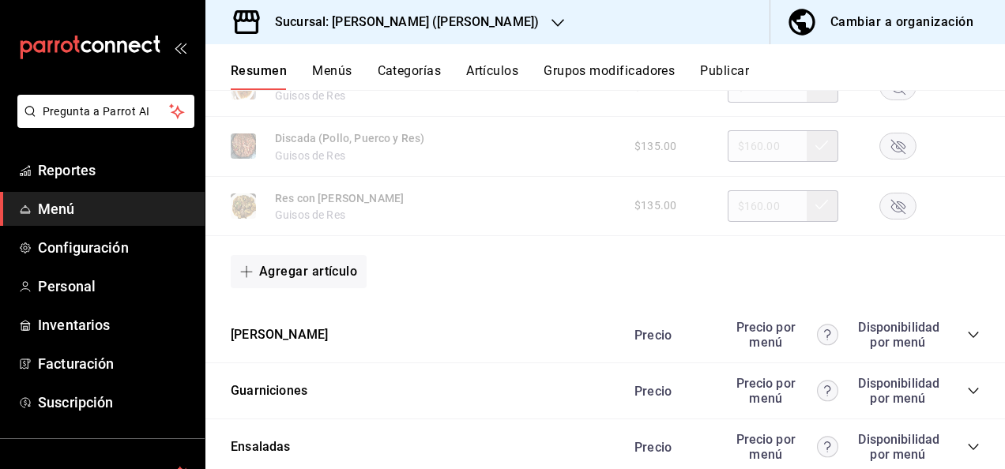
click at [967, 337] on icon "collapse-category-row" at bounding box center [973, 335] width 13 height 13
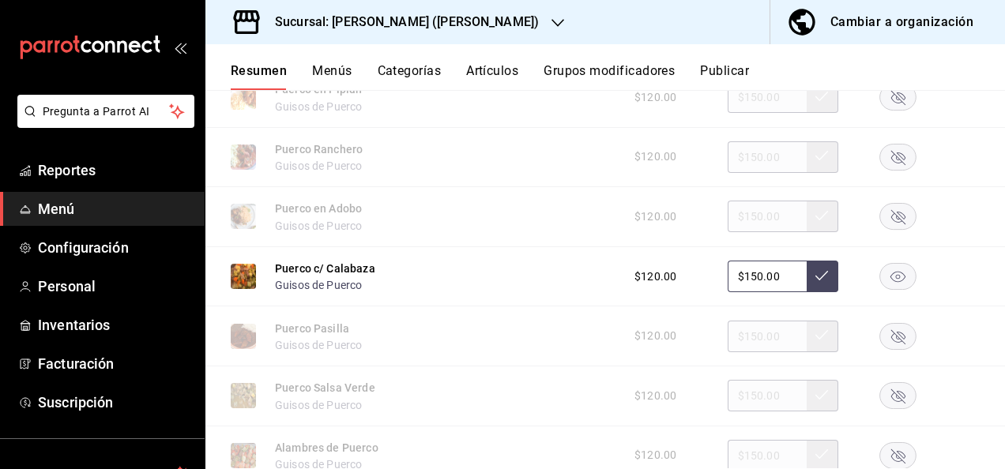
scroll to position [3718, 0]
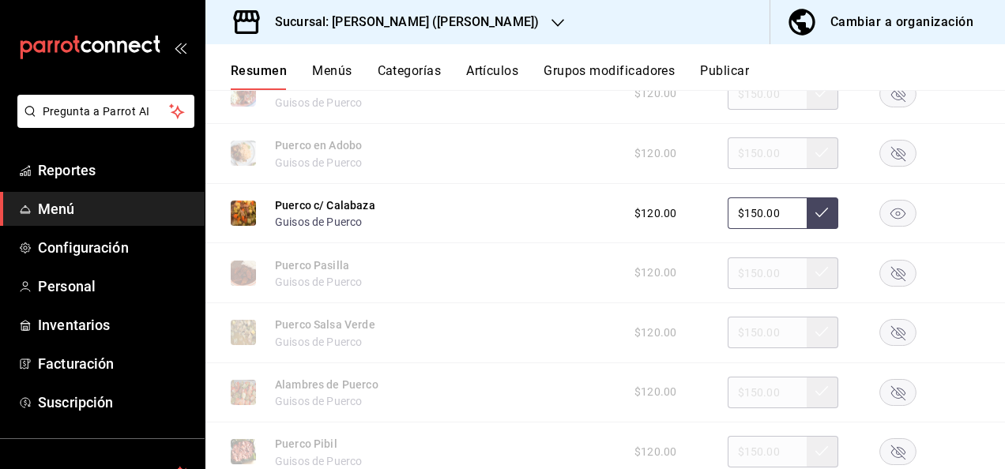
click at [889, 225] on rect "button" at bounding box center [898, 214] width 36 height 26
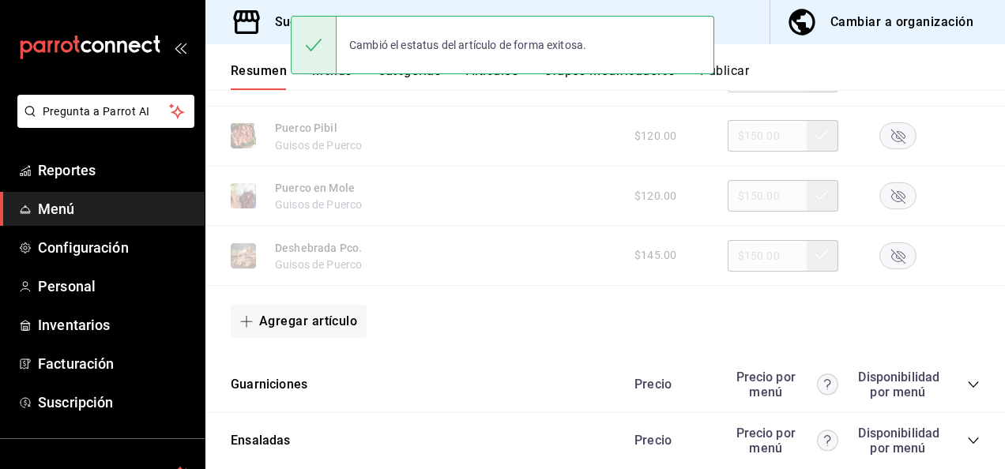
scroll to position [4129, 0]
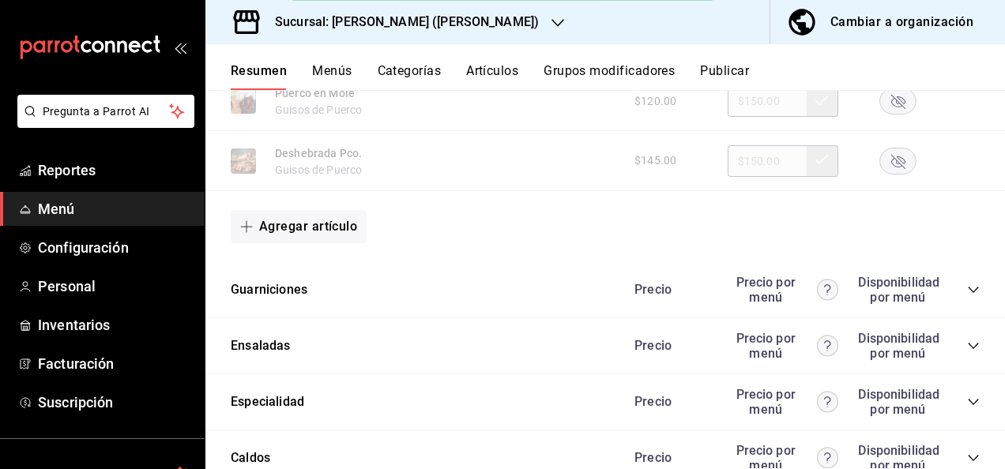
click at [967, 295] on icon "collapse-category-row" at bounding box center [973, 290] width 13 height 13
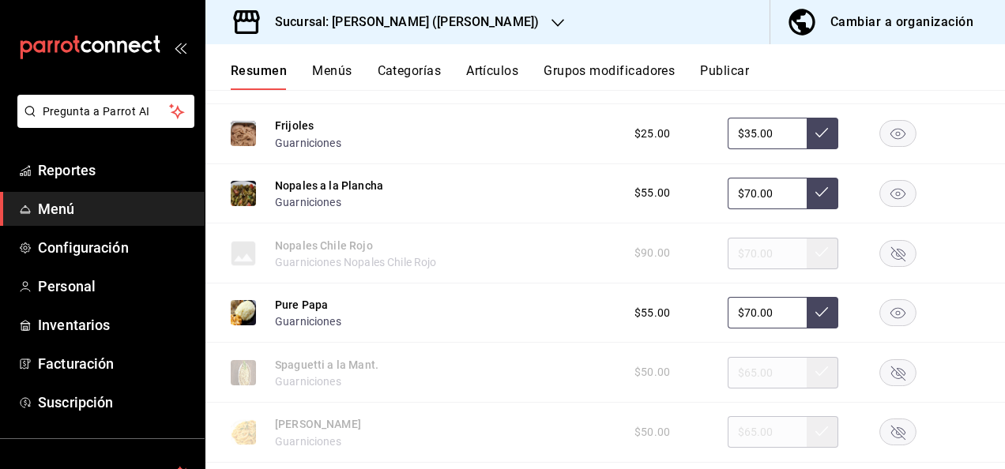
scroll to position [4909, 0]
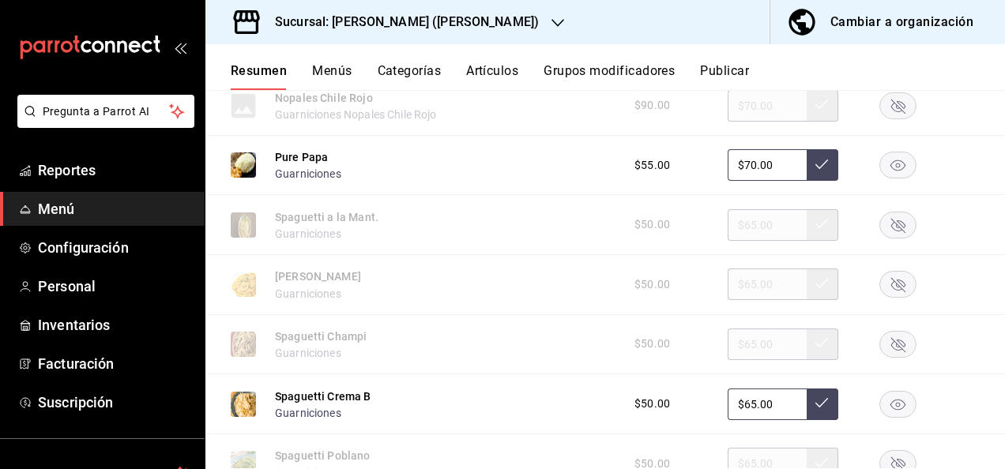
click at [888, 404] on rect "button" at bounding box center [898, 404] width 36 height 26
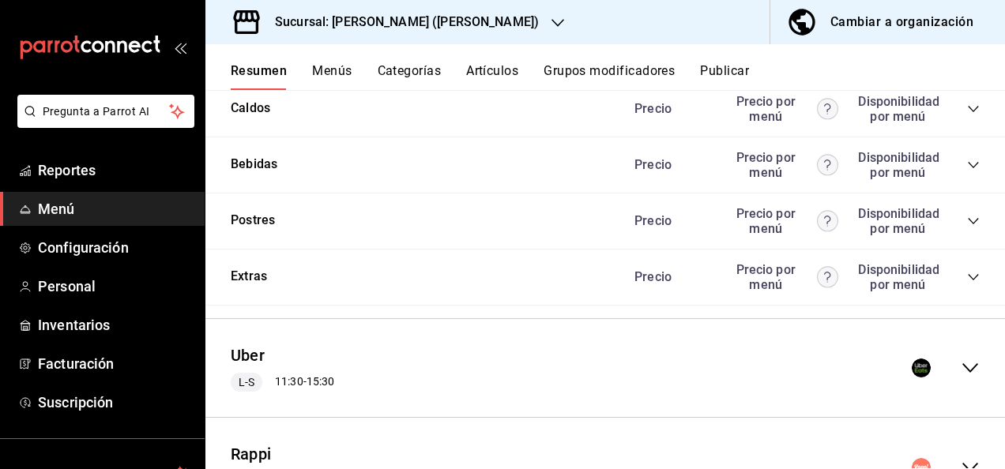
scroll to position [5718, 0]
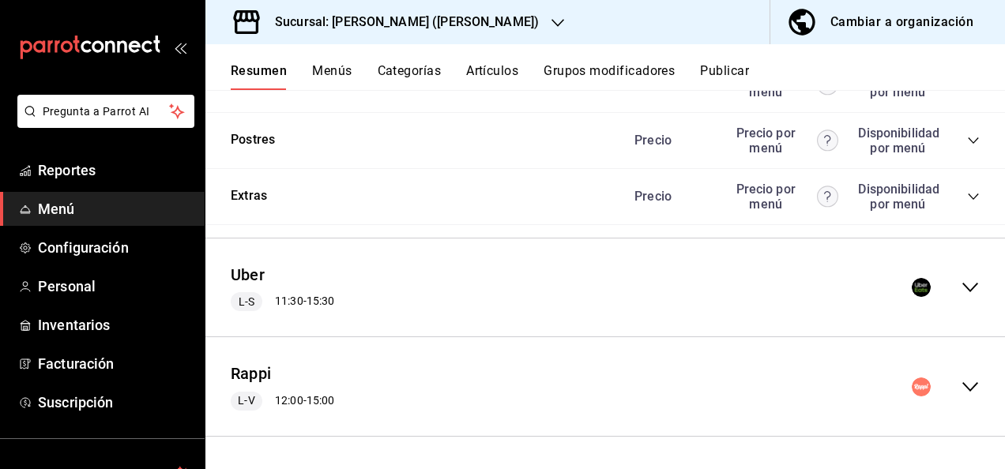
click at [965, 291] on icon "collapse-menu-row" at bounding box center [970, 287] width 19 height 19
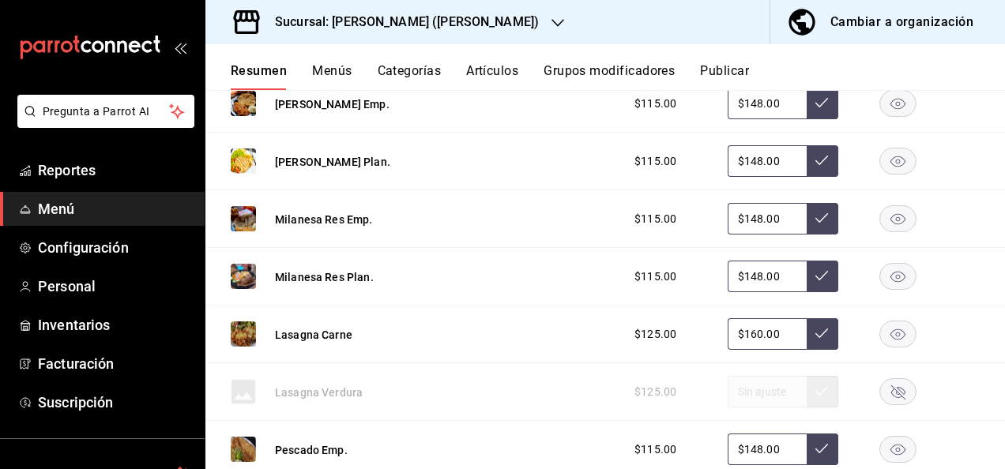
scroll to position [6908, 0]
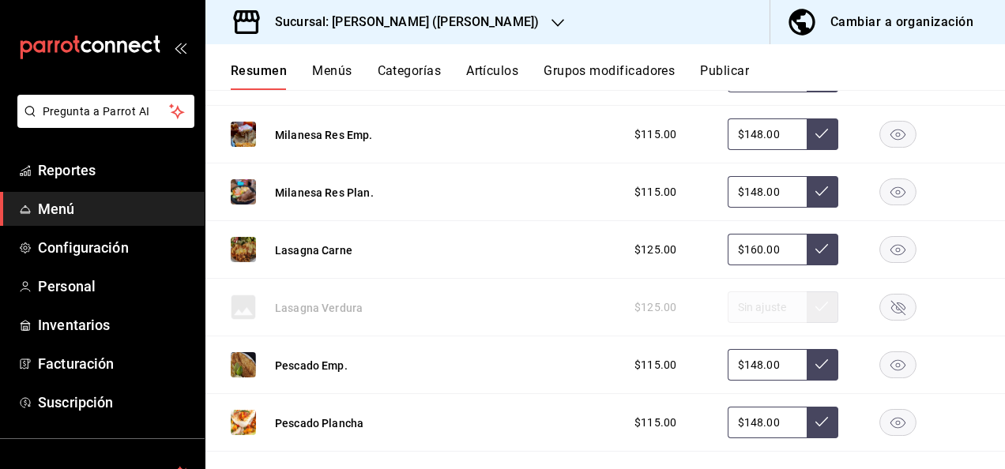
click at [882, 261] on rect "button" at bounding box center [898, 249] width 36 height 26
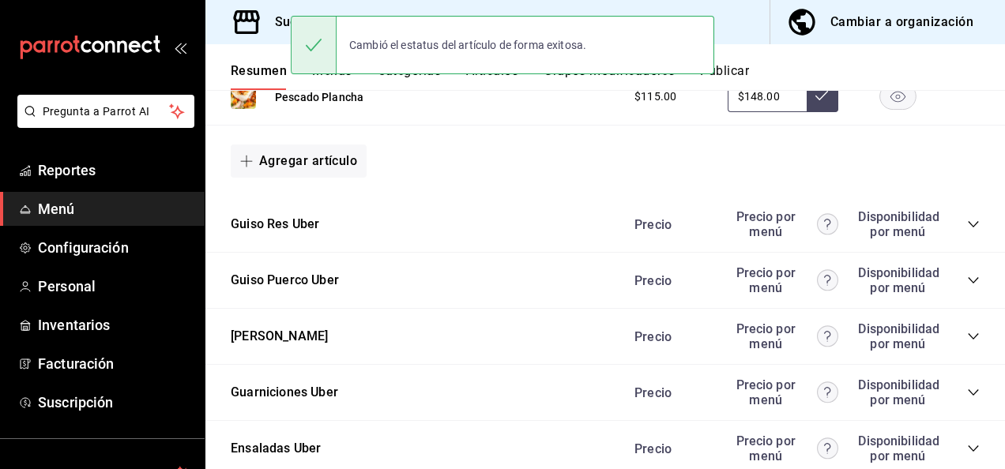
scroll to position [7308, 0]
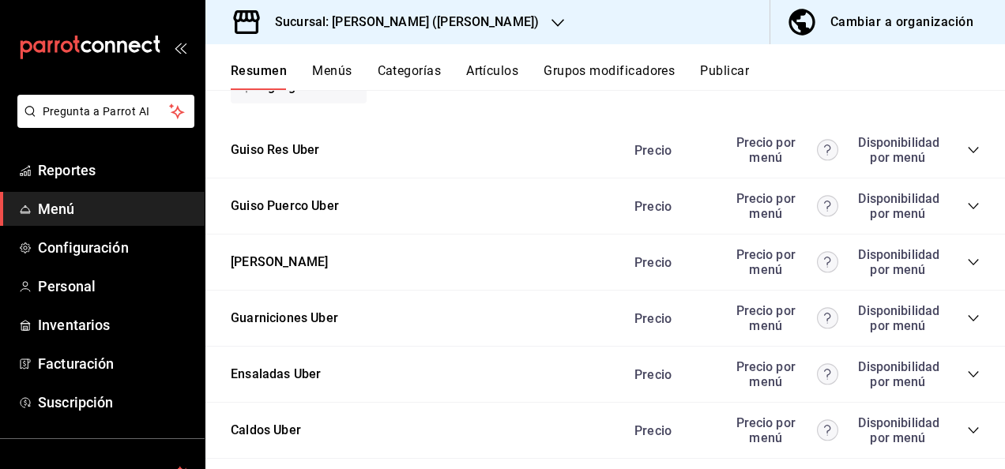
click at [968, 153] on icon "collapse-category-row" at bounding box center [973, 150] width 10 height 6
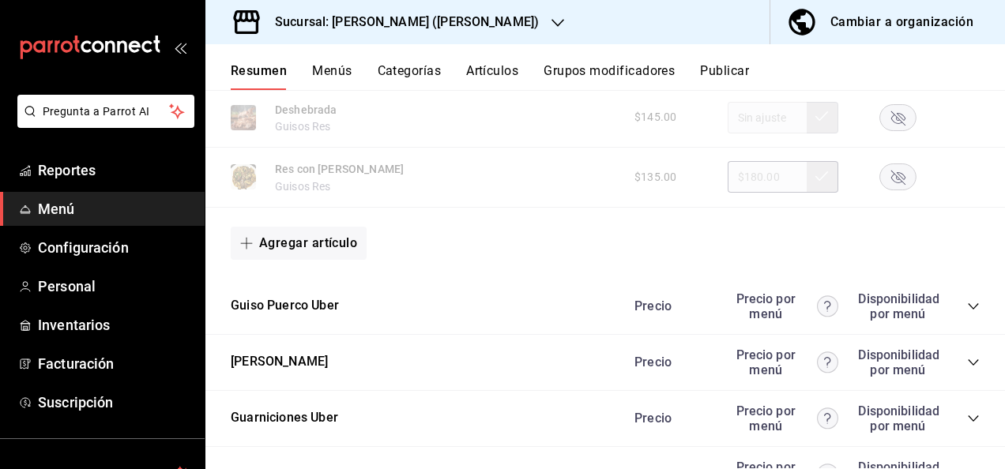
scroll to position [8098, 0]
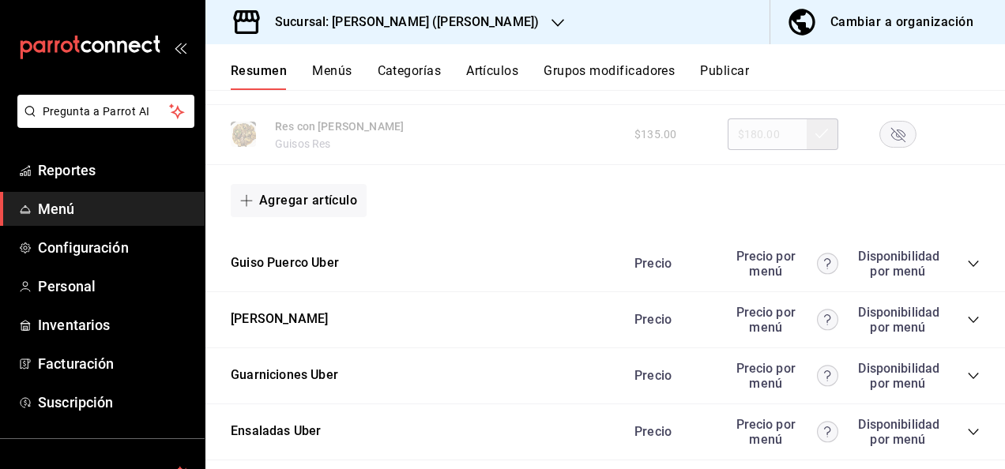
click at [967, 270] on icon "collapse-category-row" at bounding box center [973, 264] width 13 height 13
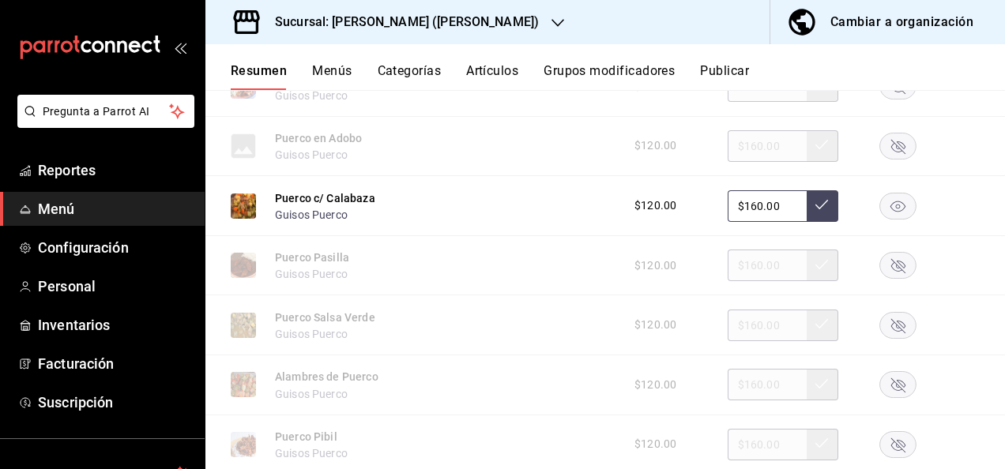
scroll to position [8625, 0]
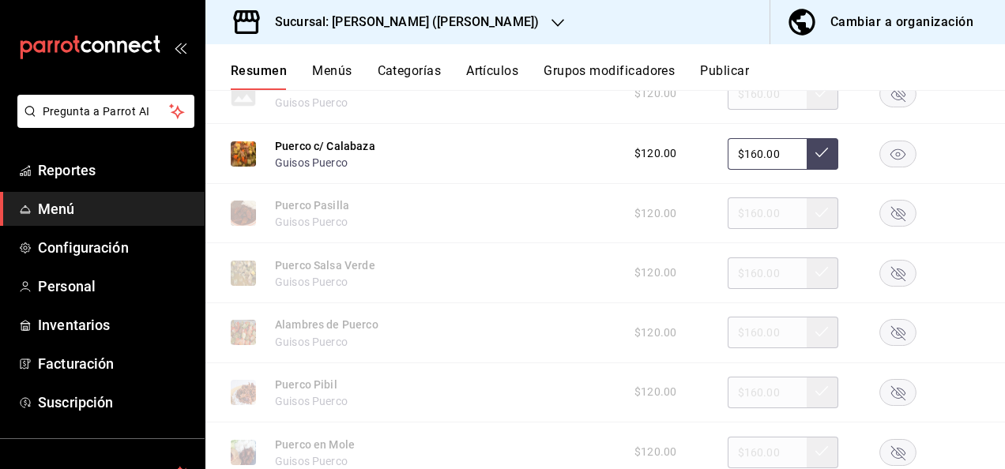
click at [889, 167] on rect "button" at bounding box center [898, 154] width 36 height 26
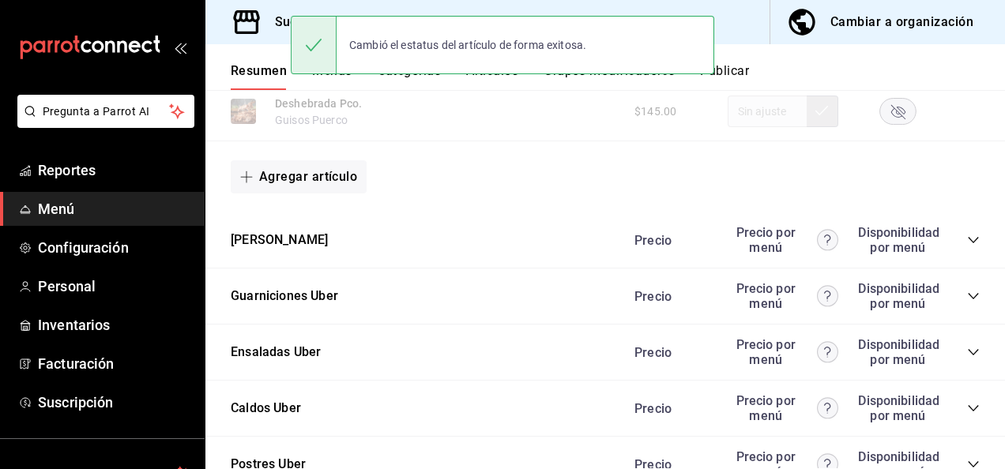
scroll to position [9067, 0]
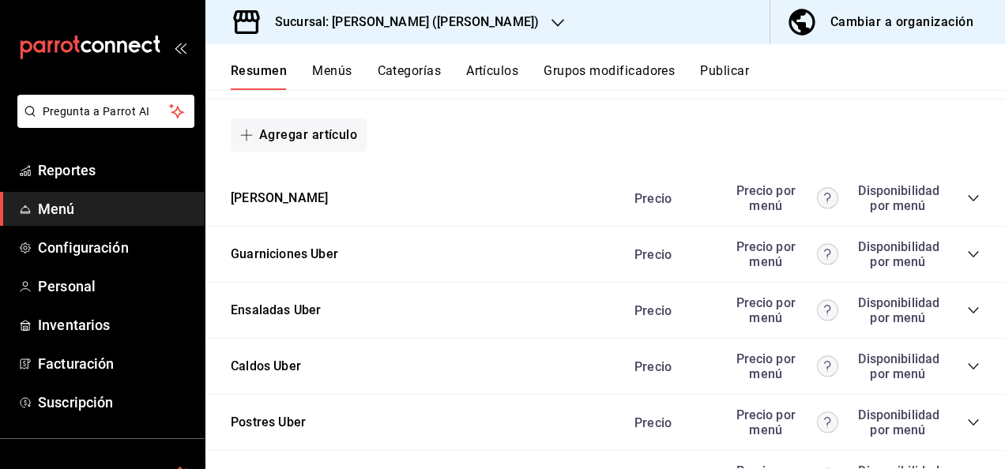
click at [967, 205] on icon "collapse-category-row" at bounding box center [973, 198] width 13 height 13
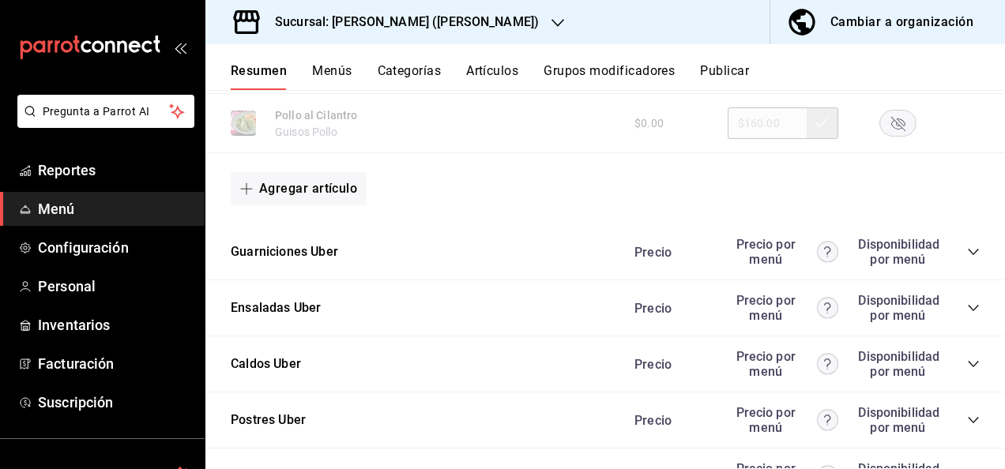
scroll to position [10046, 0]
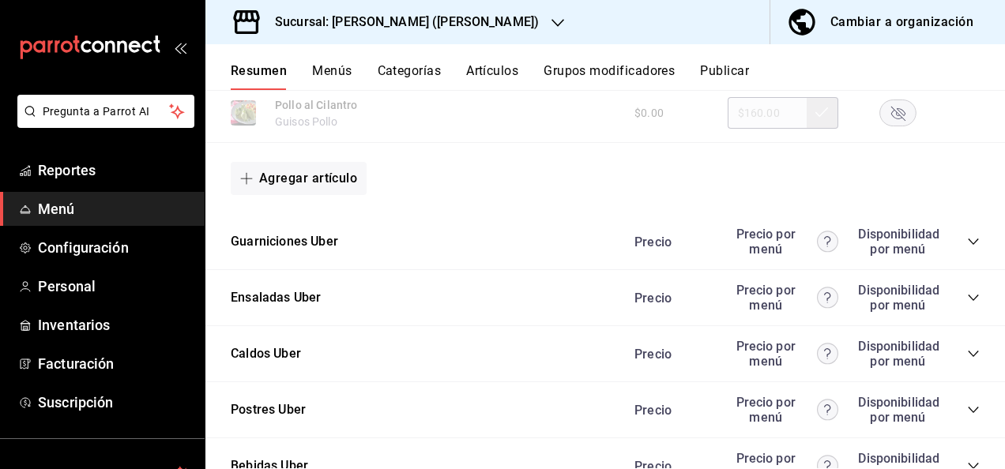
click at [967, 248] on icon "collapse-category-row" at bounding box center [973, 241] width 13 height 13
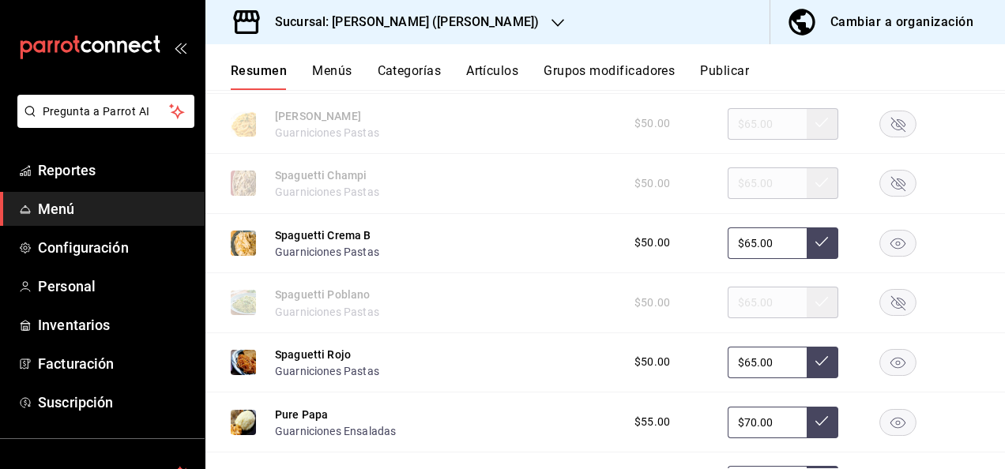
scroll to position [10531, 0]
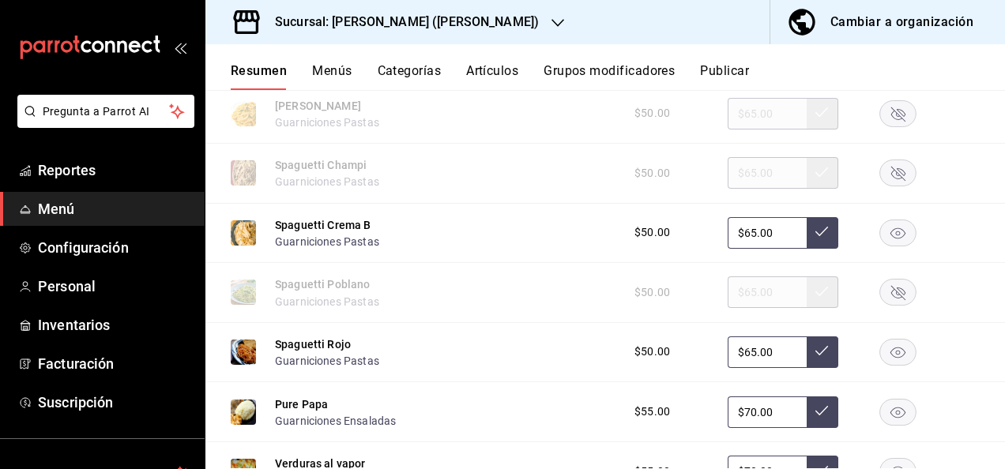
click at [889, 246] on rect "button" at bounding box center [898, 233] width 36 height 26
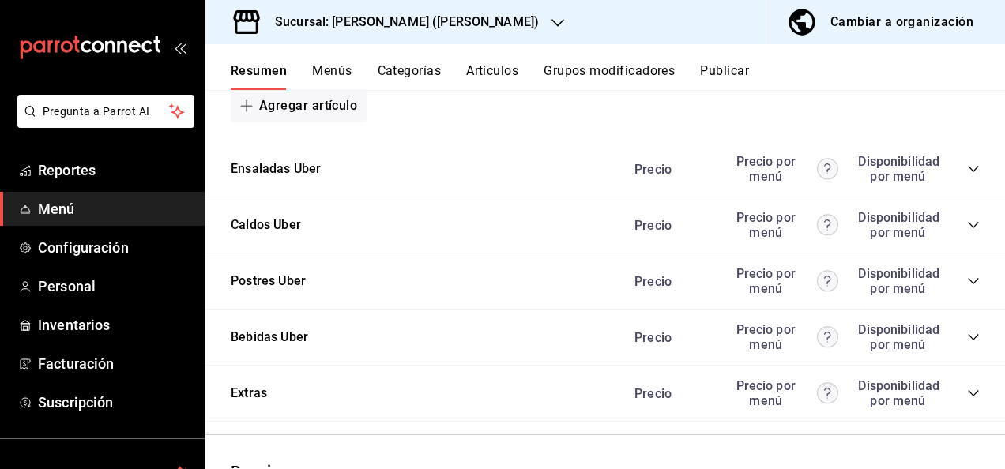
scroll to position [11448, 0]
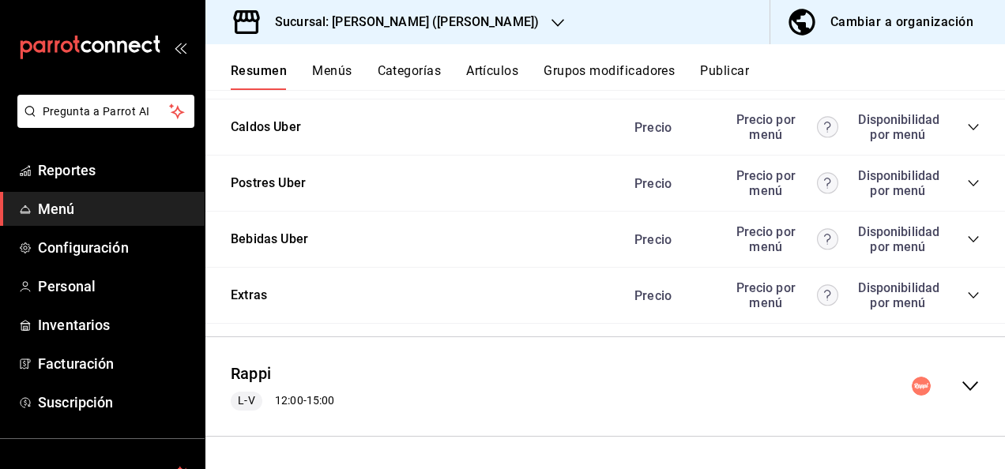
click at [961, 382] on icon "collapse-menu-row" at bounding box center [970, 386] width 19 height 19
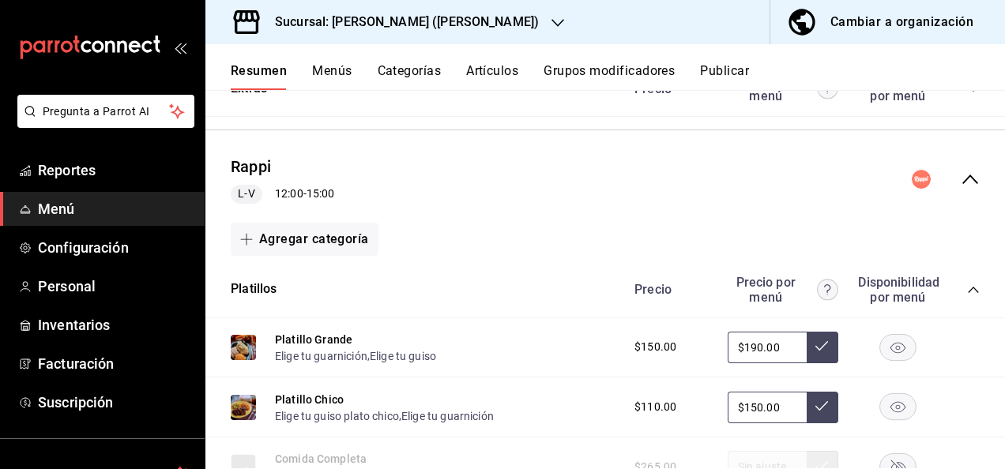
scroll to position [11732, 0]
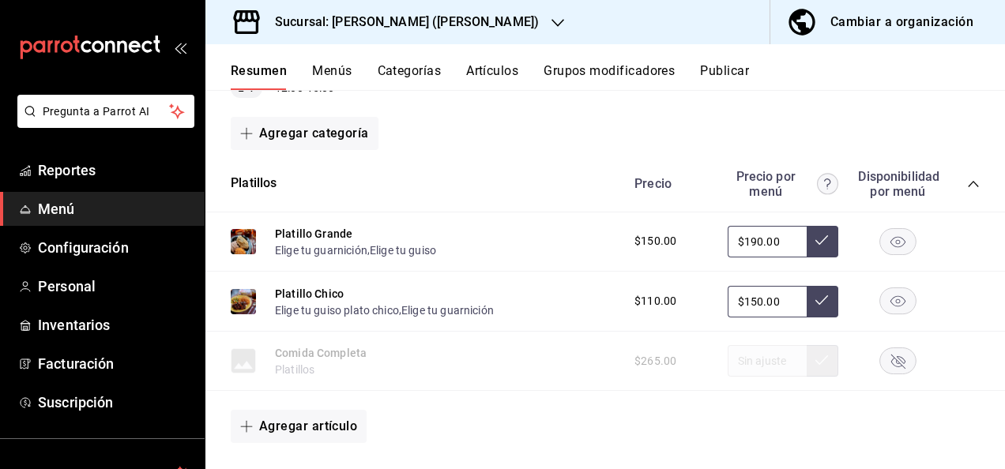
click at [967, 190] on icon "collapse-category-row" at bounding box center [973, 184] width 13 height 13
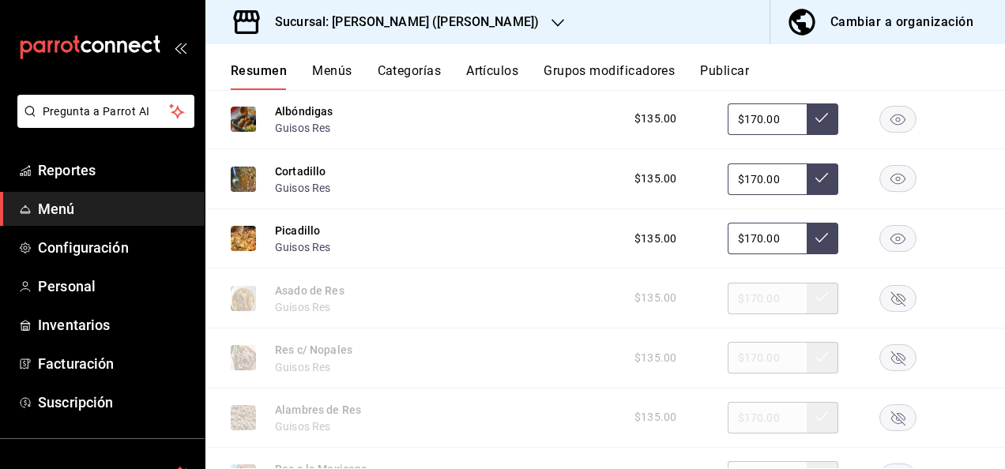
scroll to position [11932, 0]
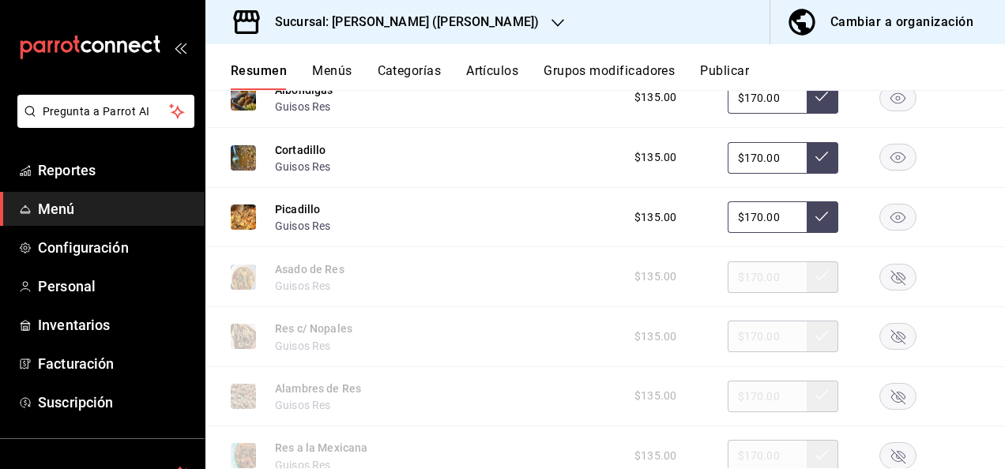
click at [890, 104] on icon "button" at bounding box center [897, 98] width 15 height 11
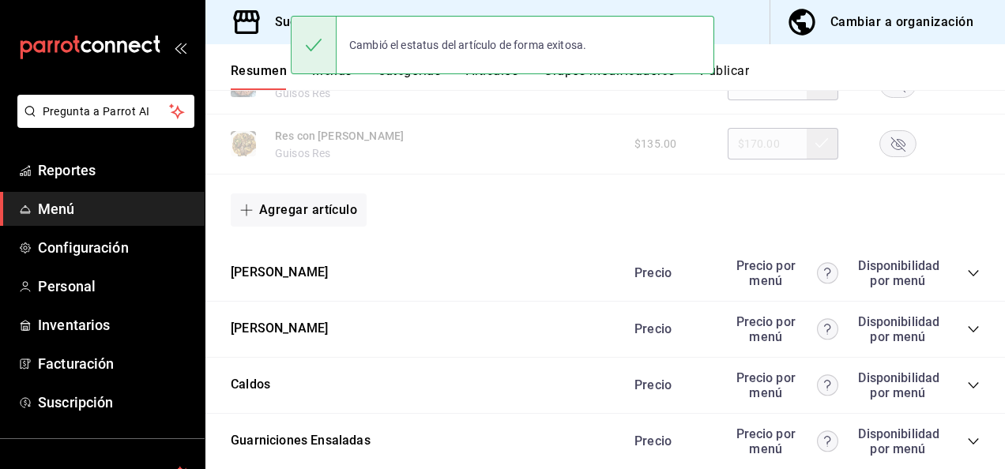
scroll to position [12564, 0]
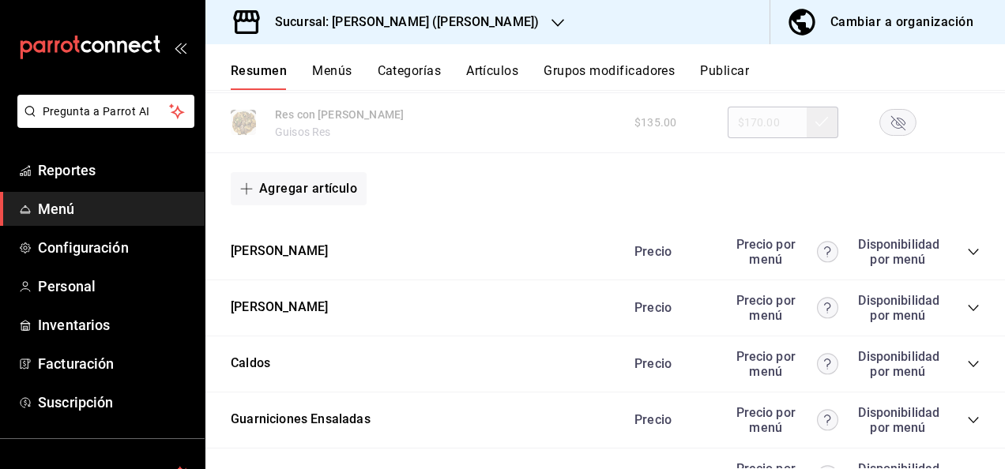
click at [967, 258] on icon "collapse-category-row" at bounding box center [973, 252] width 13 height 13
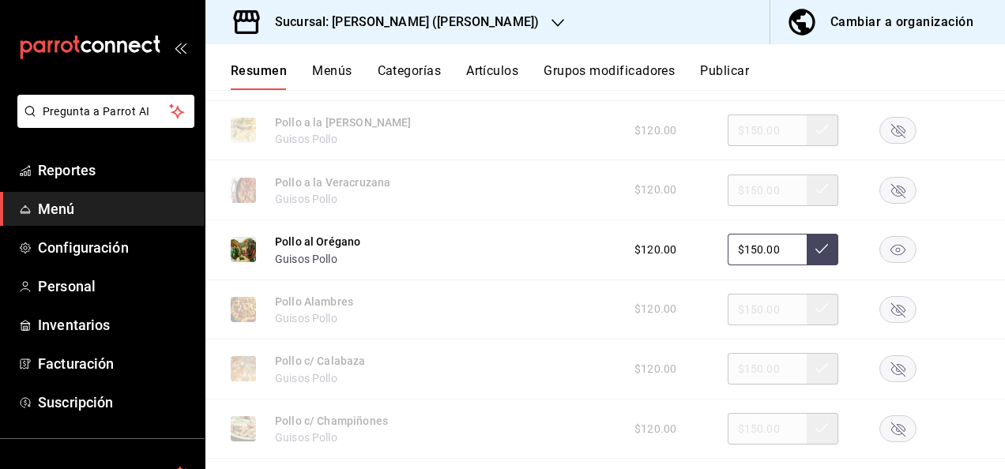
scroll to position [12785, 0]
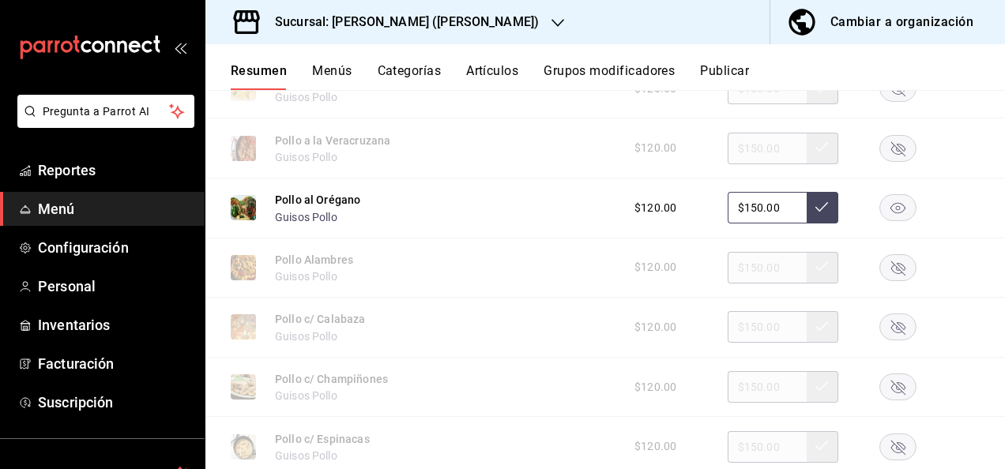
click at [889, 221] on rect "button" at bounding box center [898, 208] width 36 height 26
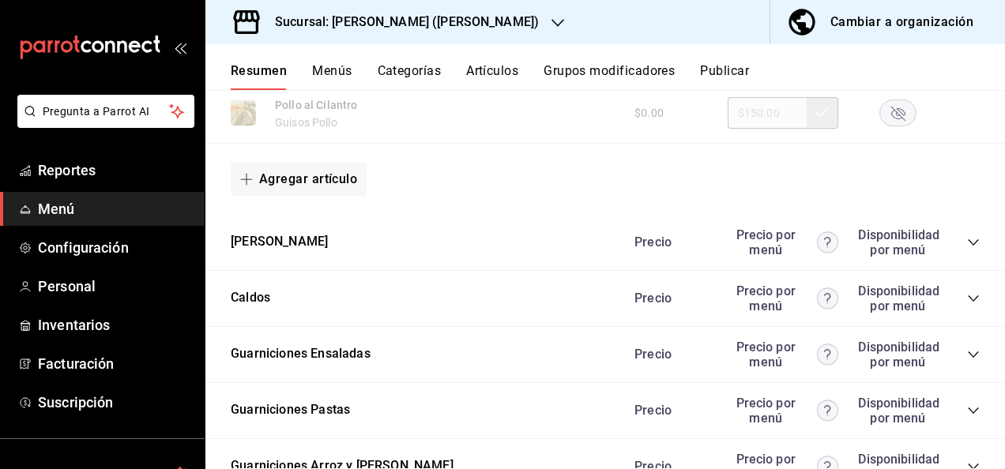
scroll to position [13638, 0]
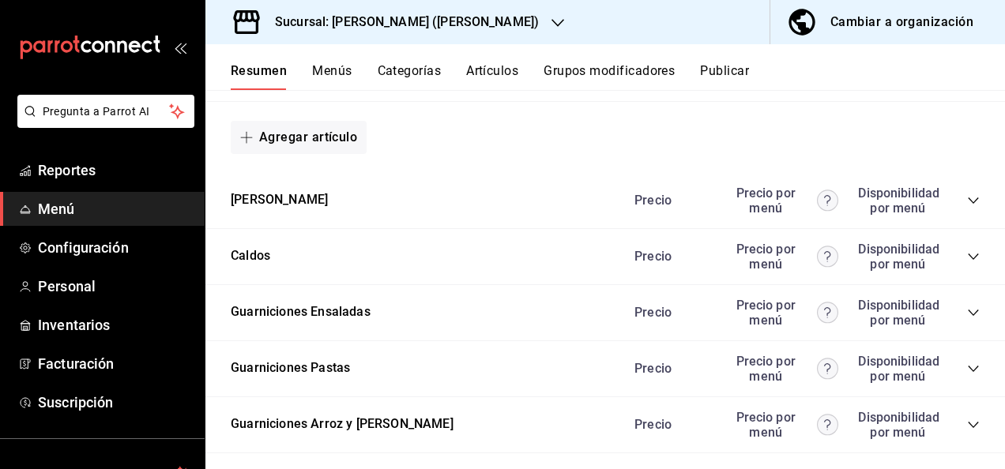
click at [967, 207] on icon "collapse-category-row" at bounding box center [973, 200] width 13 height 13
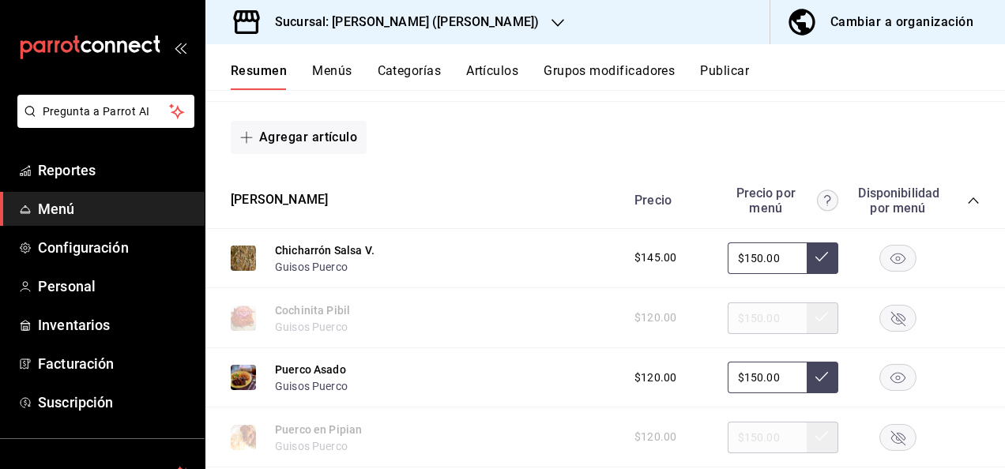
click at [883, 271] on rect "button" at bounding box center [898, 258] width 36 height 26
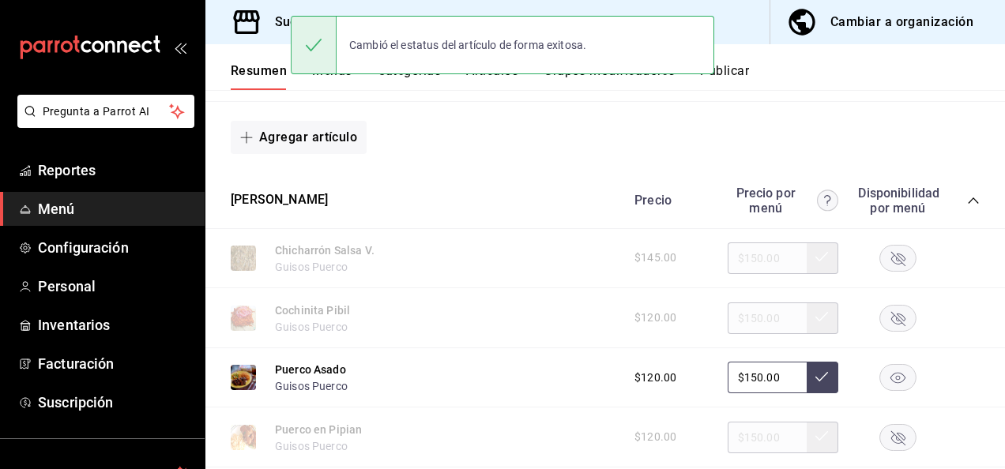
click at [891, 391] on rect "button" at bounding box center [898, 378] width 36 height 26
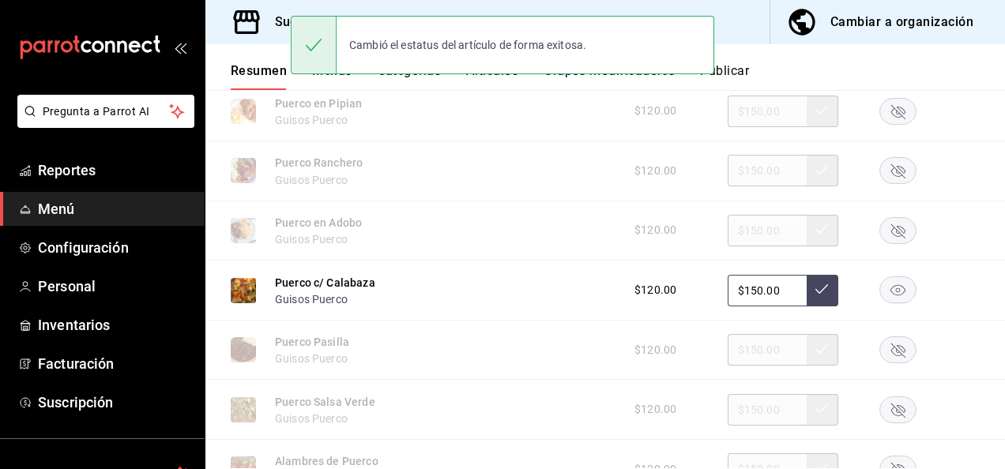
scroll to position [14102, 0]
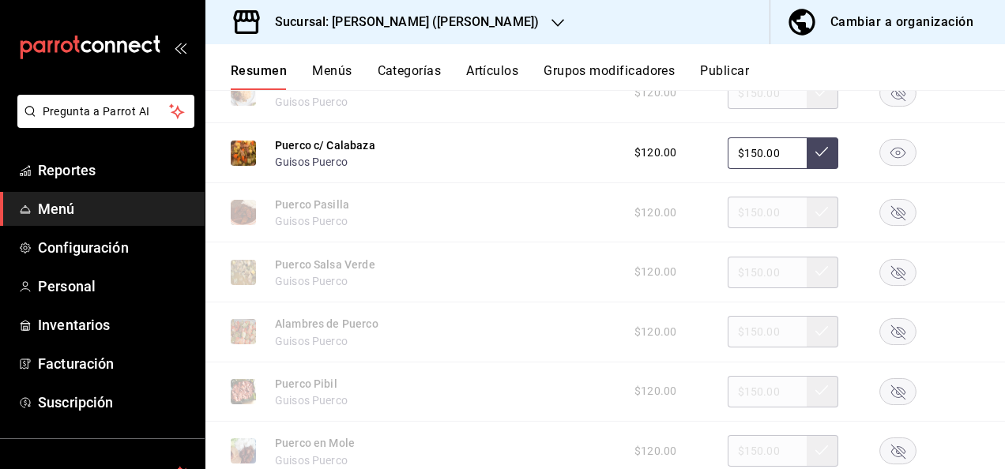
click at [888, 166] on rect "button" at bounding box center [898, 153] width 36 height 26
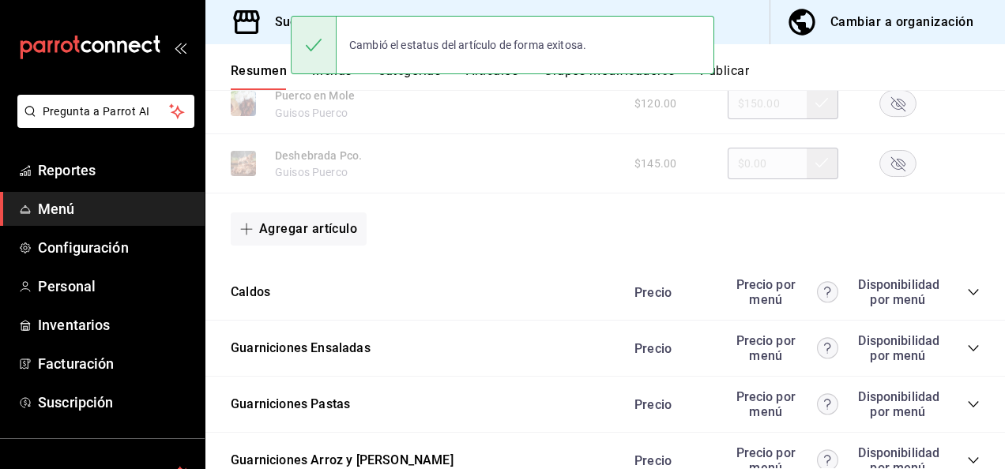
scroll to position [14513, 0]
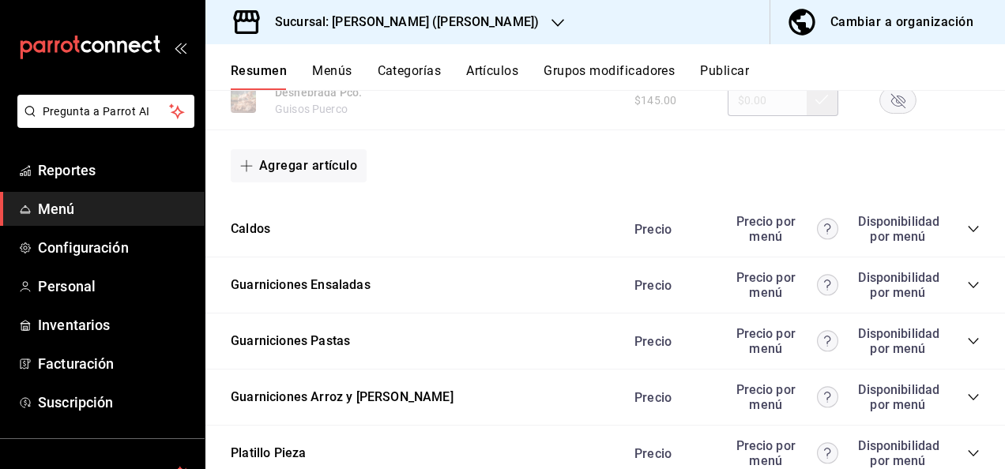
click at [967, 235] on icon "collapse-category-row" at bounding box center [973, 229] width 13 height 13
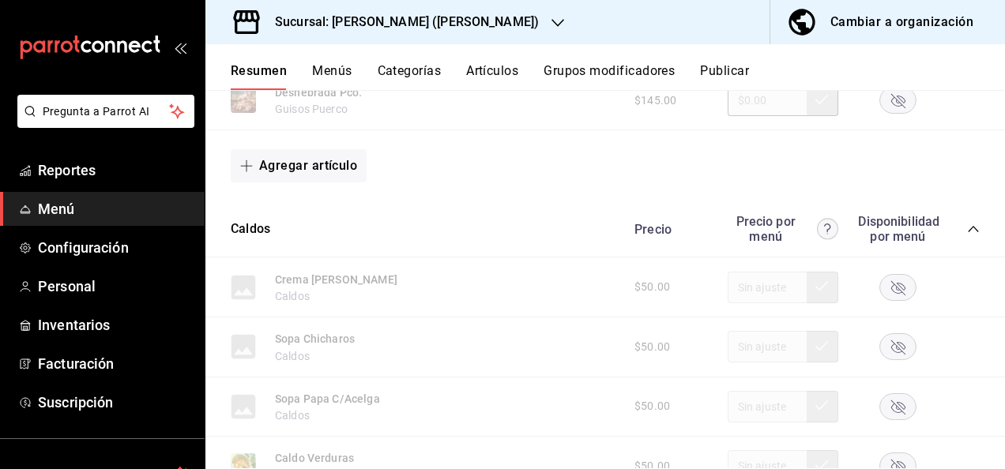
click at [967, 235] on icon "collapse-category-row" at bounding box center [973, 229] width 13 height 13
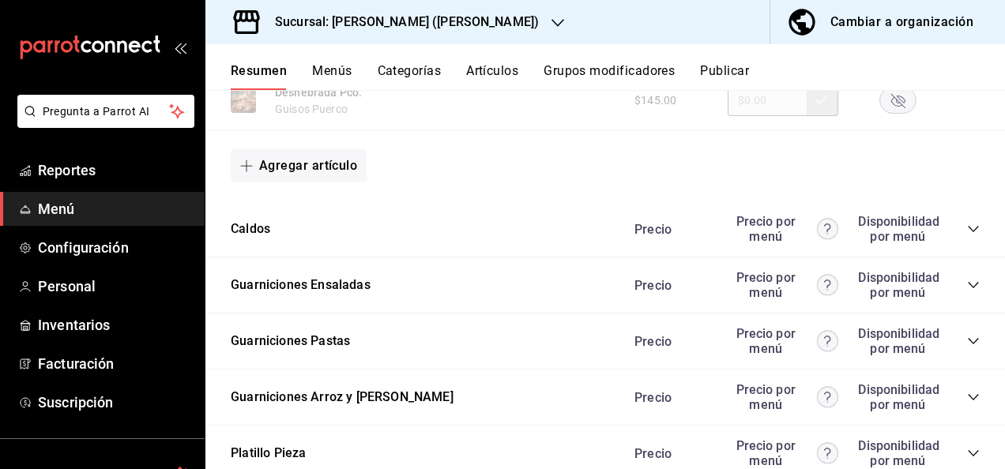
click at [968, 344] on icon "collapse-category-row" at bounding box center [973, 341] width 10 height 6
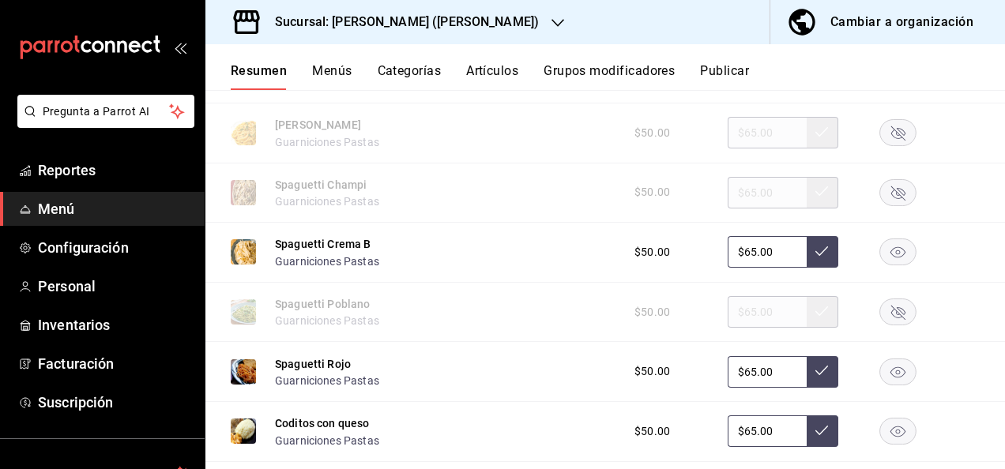
scroll to position [14892, 0]
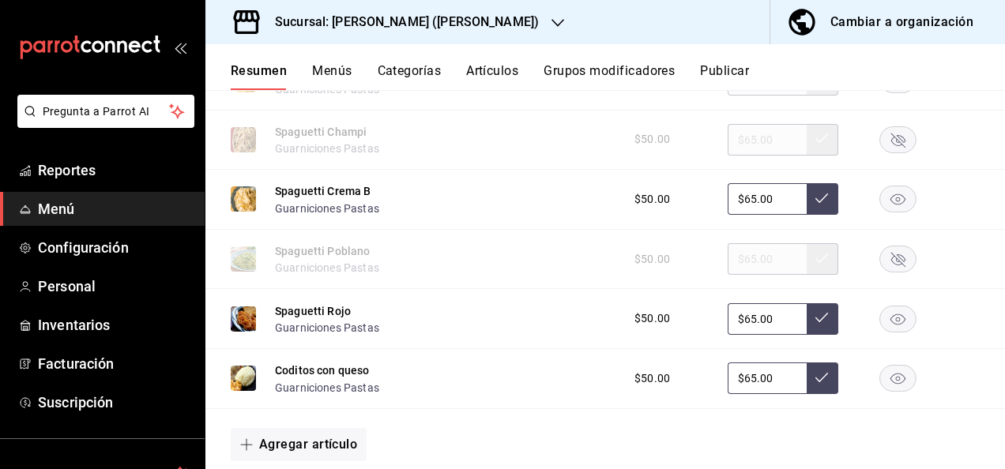
click at [886, 212] on rect "button" at bounding box center [898, 199] width 36 height 26
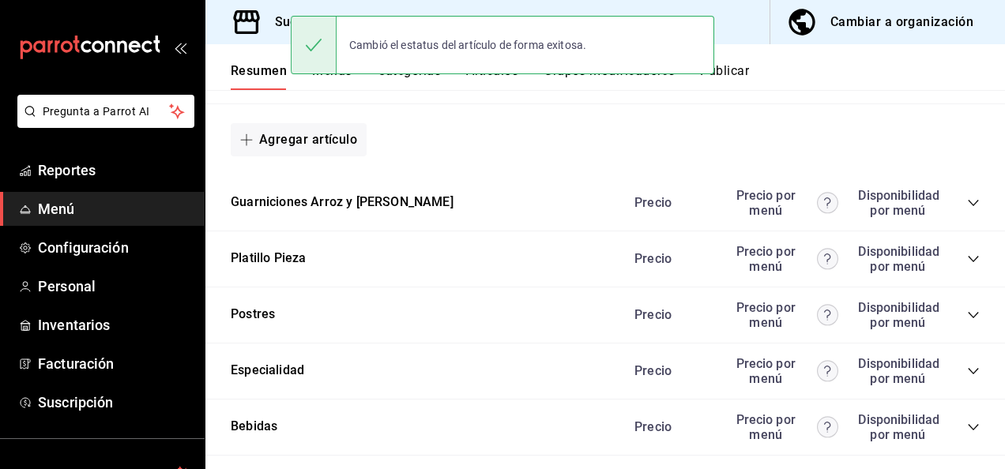
scroll to position [15273, 0]
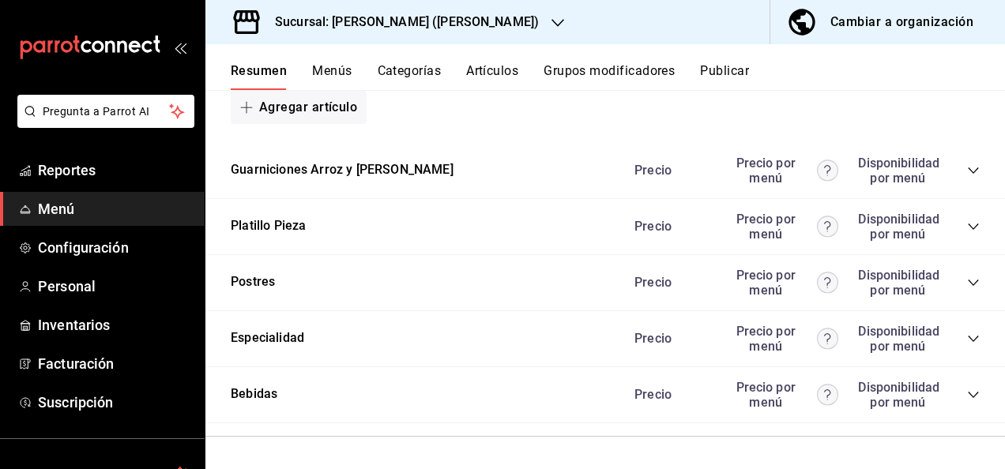
click at [967, 225] on icon "collapse-category-row" at bounding box center [973, 226] width 13 height 13
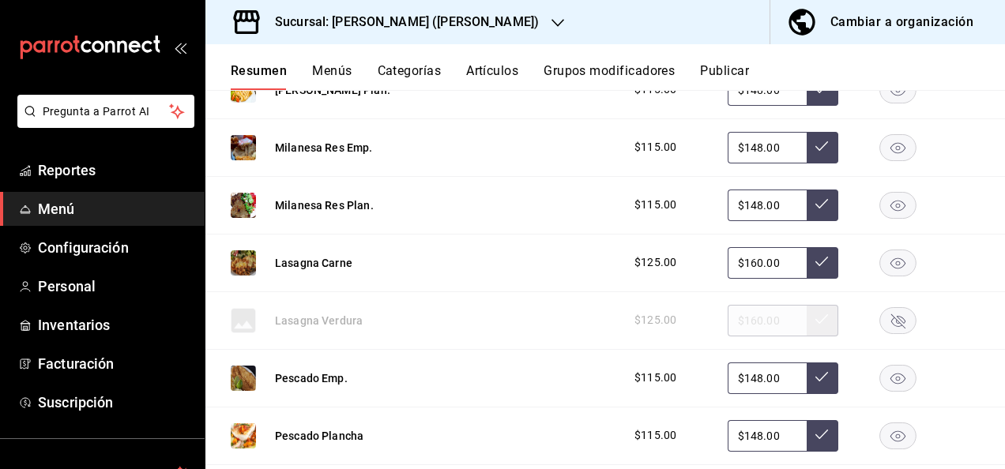
scroll to position [15916, 0]
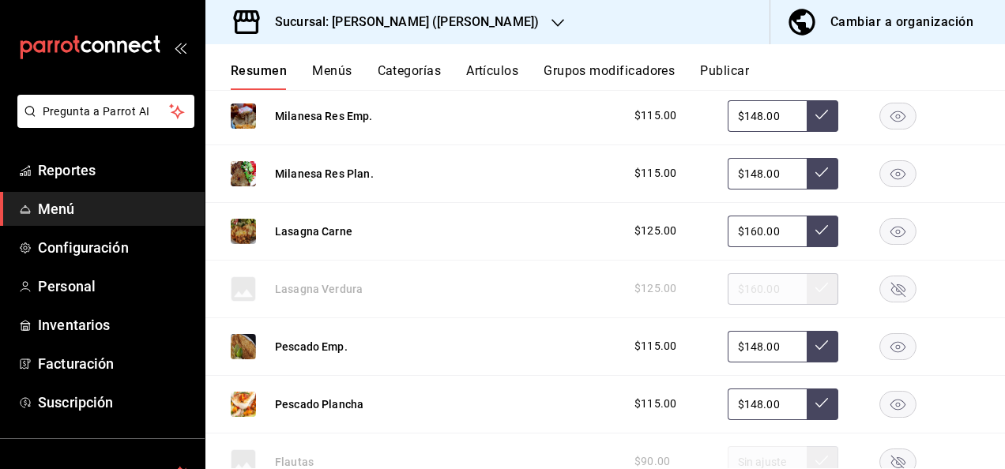
click at [893, 244] on rect "button" at bounding box center [898, 231] width 36 height 26
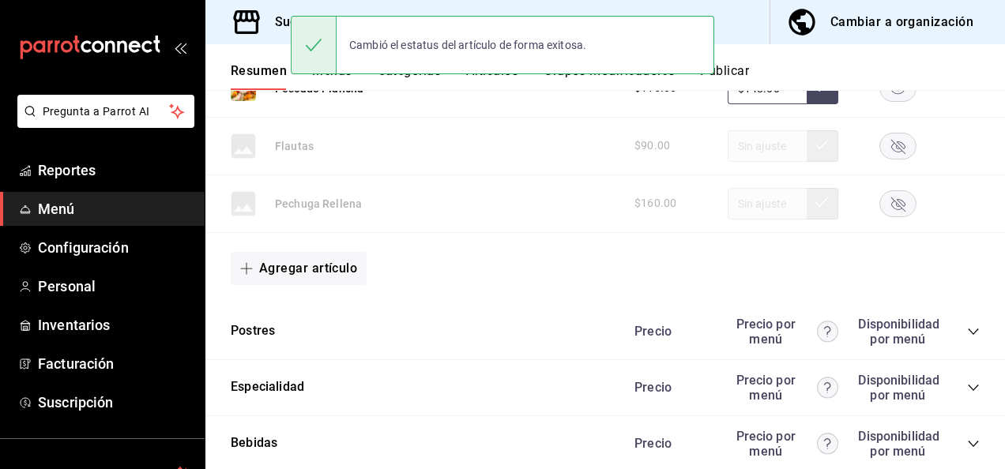
scroll to position [16320, 0]
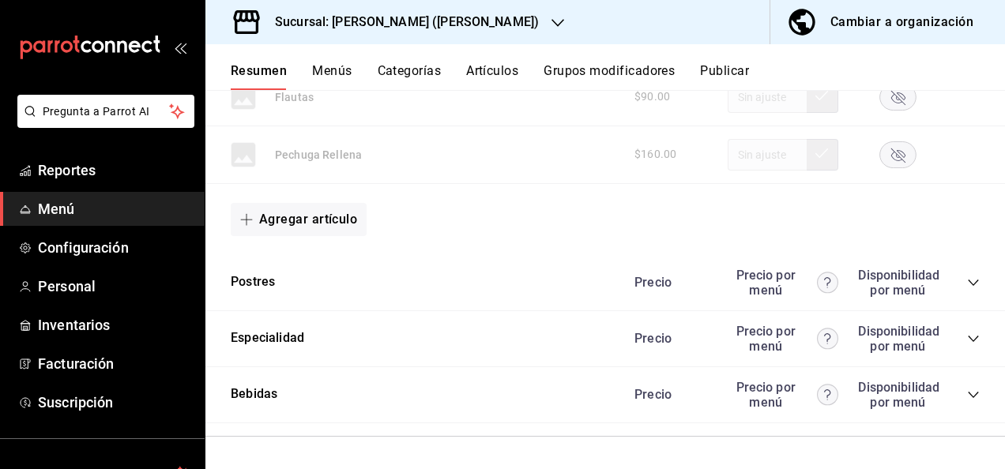
click at [743, 70] on button "Publicar" at bounding box center [724, 76] width 49 height 27
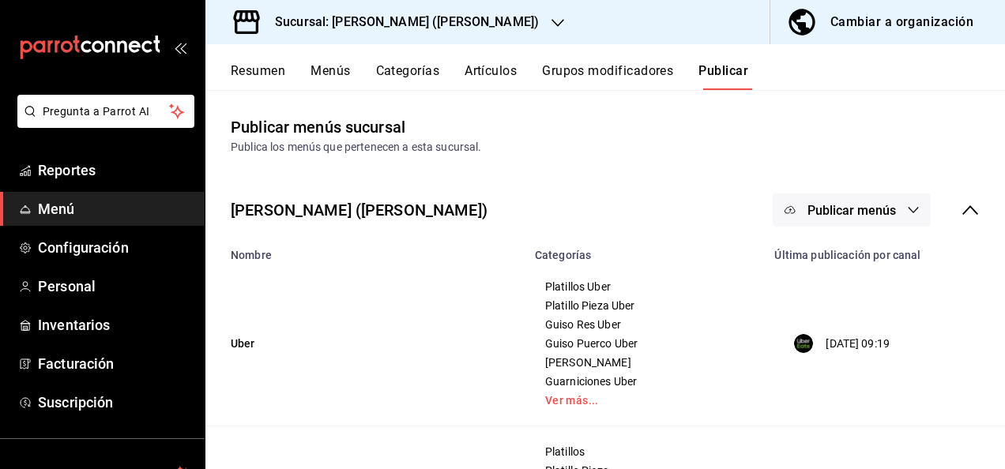
click at [848, 209] on span "Publicar menús" at bounding box center [851, 210] width 88 height 15
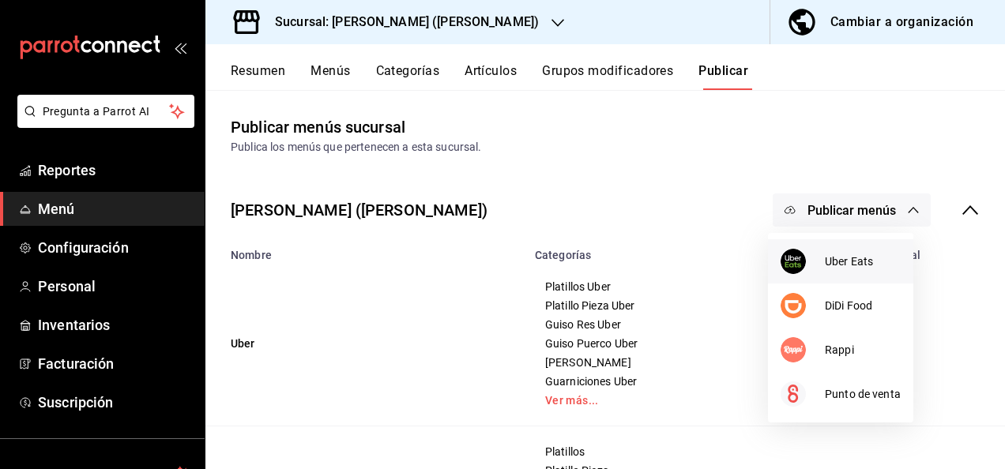
click at [842, 259] on span "Uber Eats" at bounding box center [863, 262] width 76 height 17
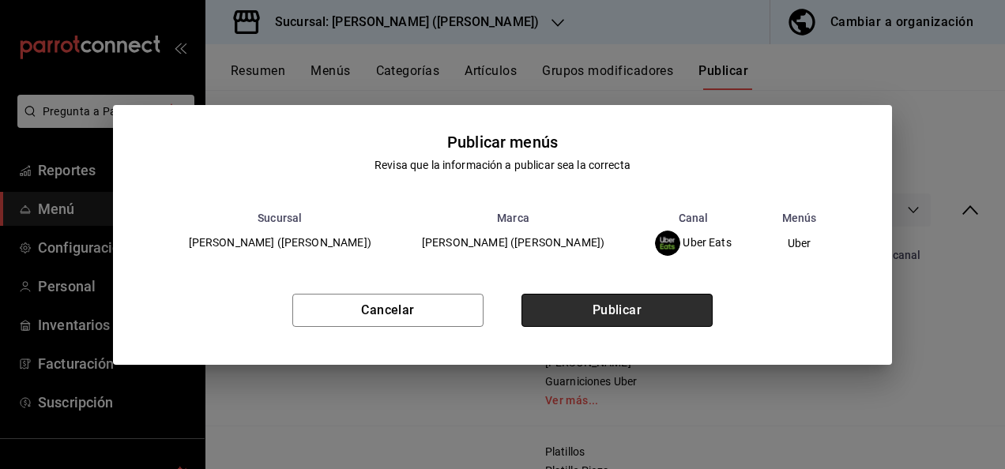
click at [621, 316] on button "Publicar" at bounding box center [616, 310] width 191 height 33
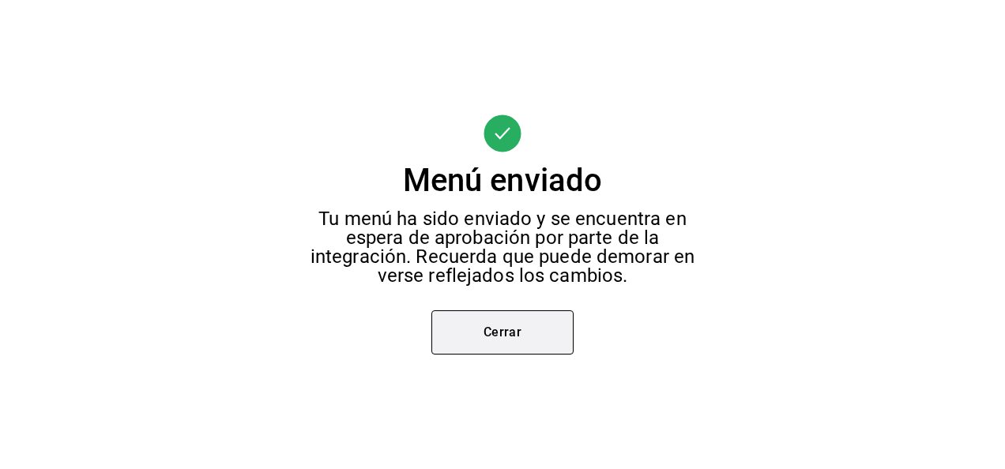
click at [503, 329] on button "Cerrar" at bounding box center [502, 332] width 142 height 44
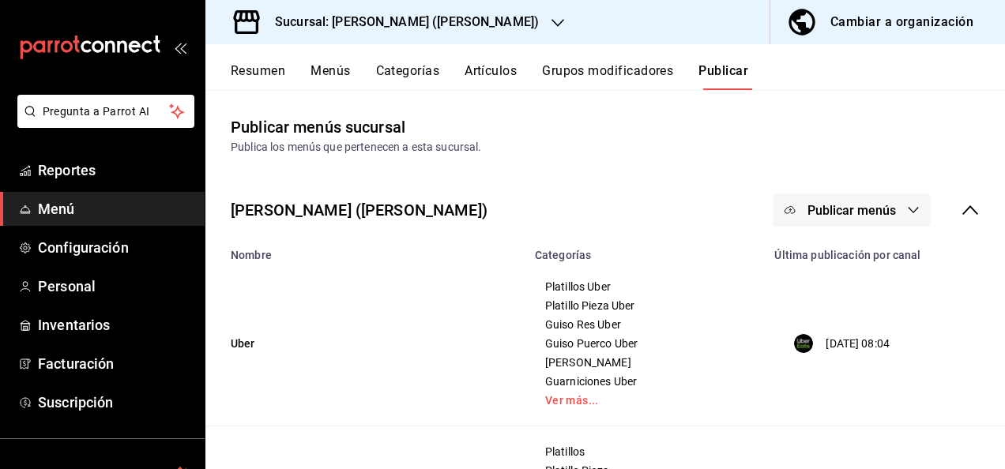
click at [877, 210] on span "Publicar menús" at bounding box center [851, 210] width 88 height 15
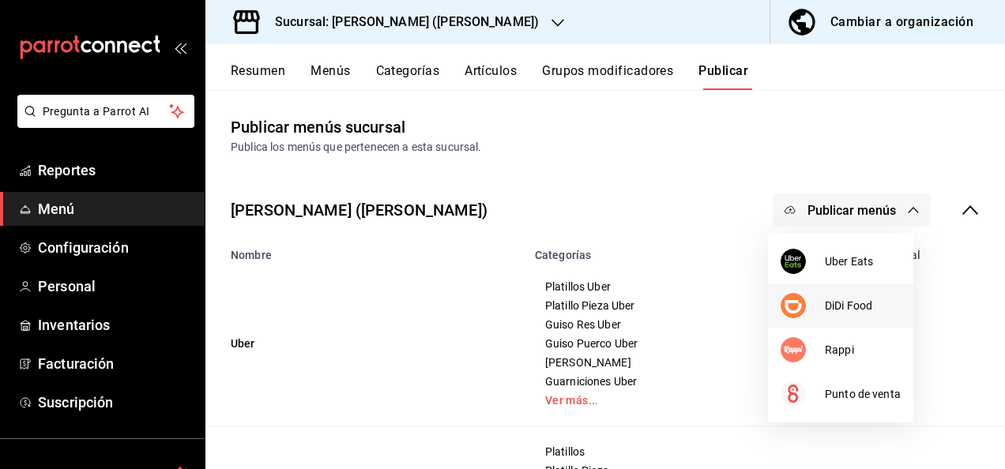
click at [834, 308] on span "DiDi Food" at bounding box center [863, 306] width 76 height 17
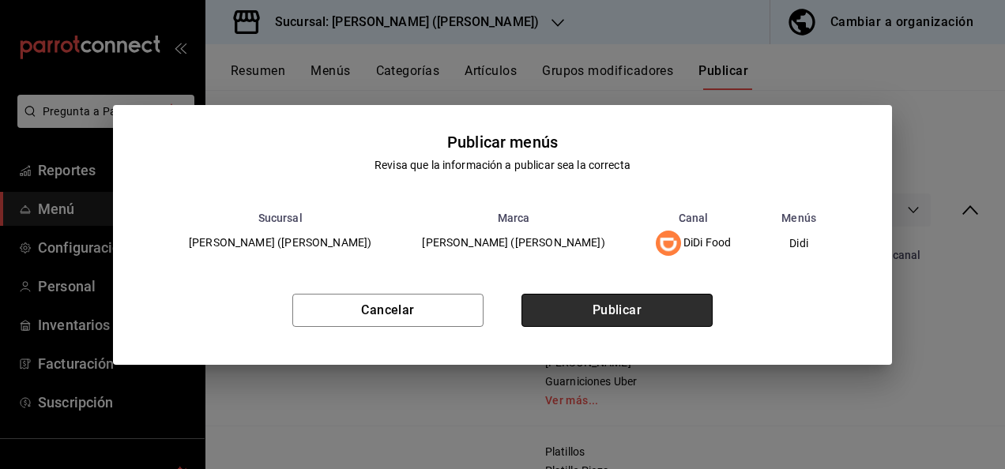
click at [619, 301] on button "Publicar" at bounding box center [616, 310] width 191 height 33
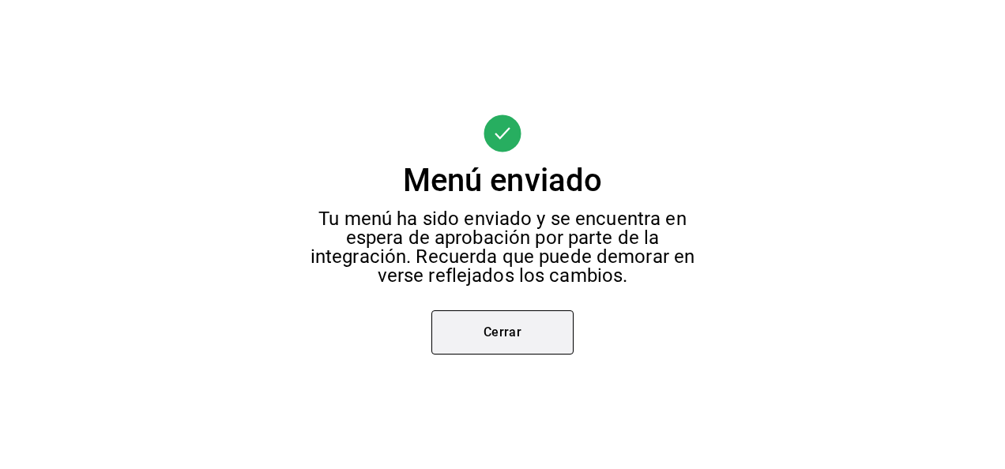
click at [506, 344] on button "Cerrar" at bounding box center [502, 332] width 142 height 44
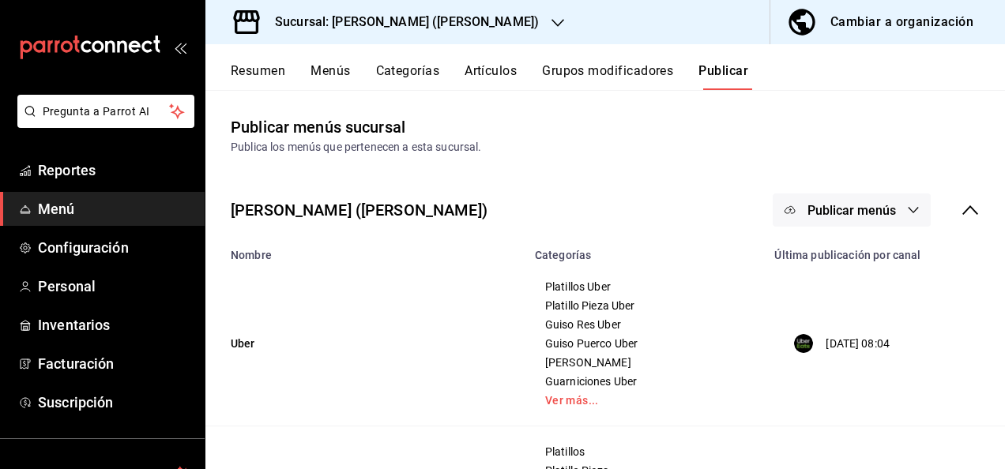
click at [886, 207] on button "Publicar menús" at bounding box center [852, 210] width 158 height 33
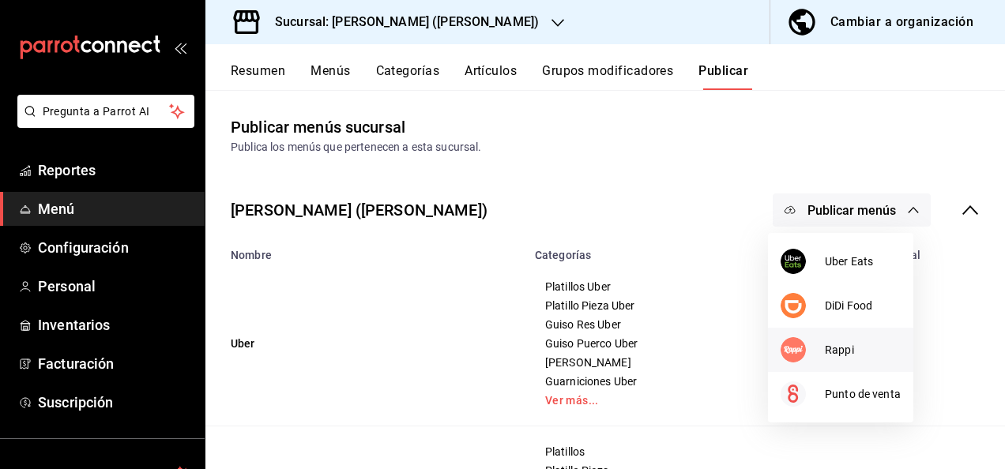
click at [814, 359] on div at bounding box center [802, 349] width 44 height 25
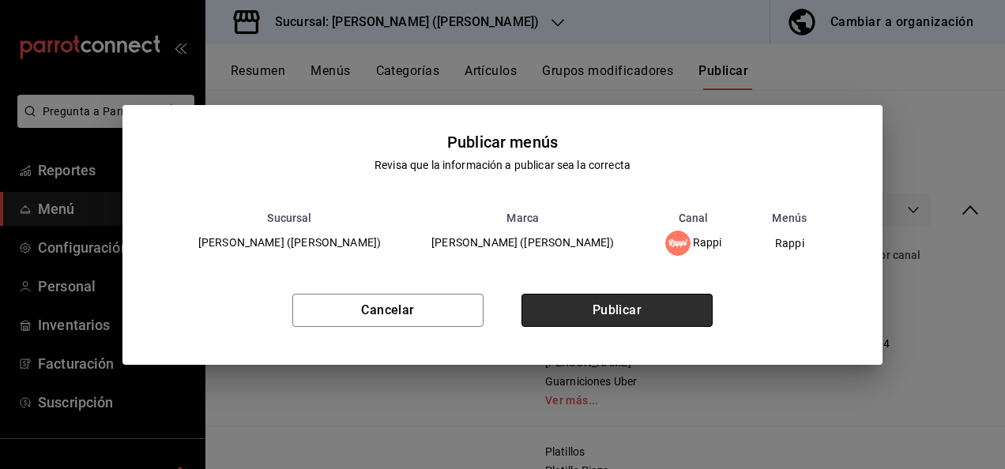
click at [610, 314] on button "Publicar" at bounding box center [616, 310] width 191 height 33
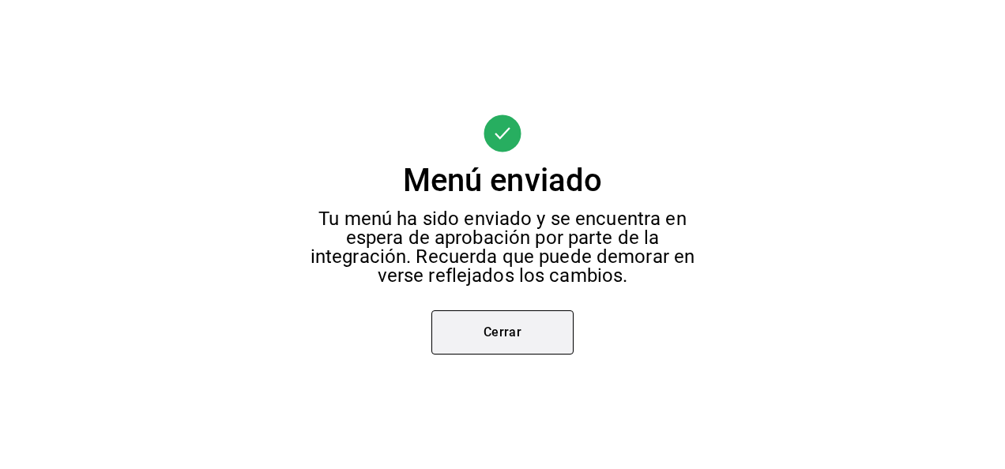
click at [472, 336] on button "Cerrar" at bounding box center [502, 332] width 142 height 44
